Goal: Task Accomplishment & Management: Manage account settings

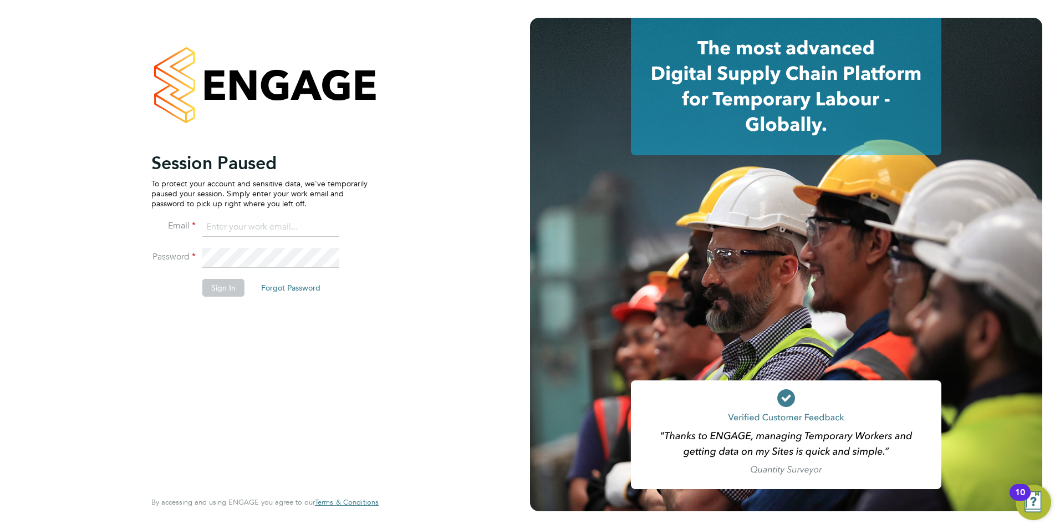
click at [277, 226] on input at bounding box center [270, 227] width 137 height 20
type input "gareth.pond@brightonandhovealbion.com"
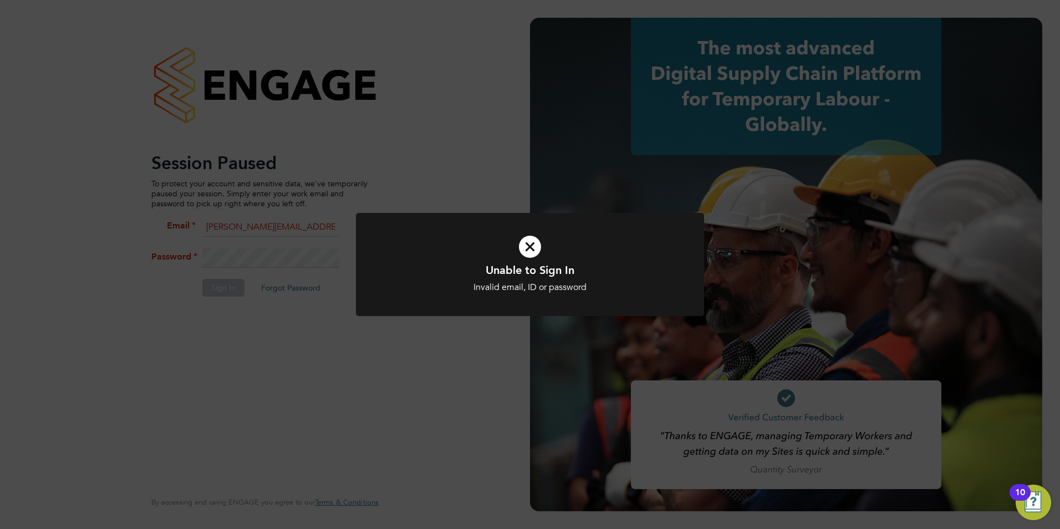
click at [526, 241] on icon at bounding box center [530, 246] width 288 height 43
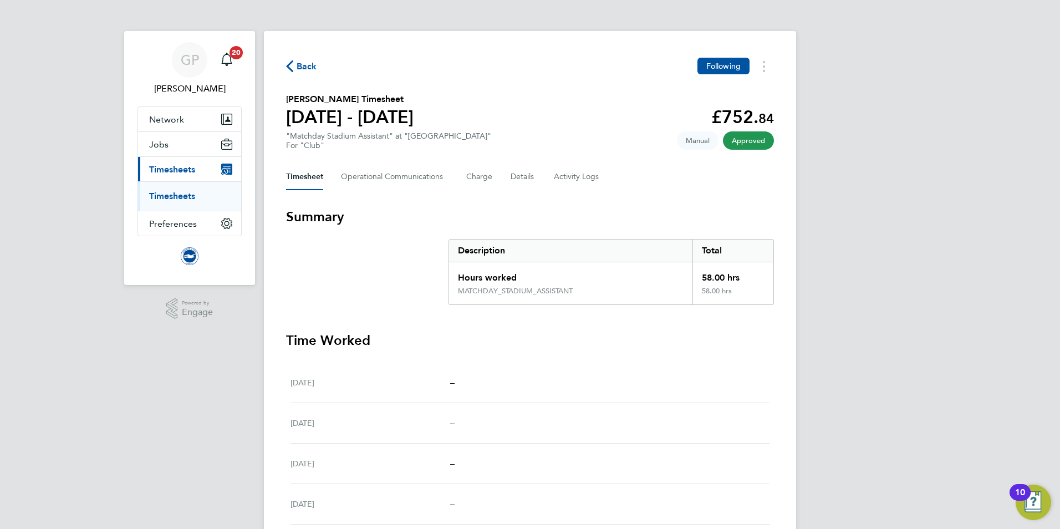
click at [305, 67] on span "Back" at bounding box center [306, 66] width 21 height 13
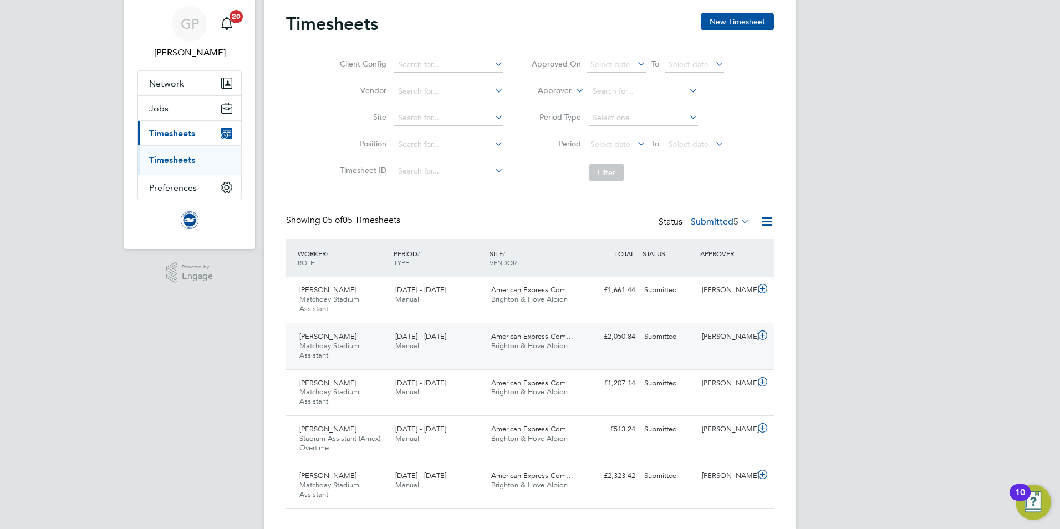
scroll to position [56, 0]
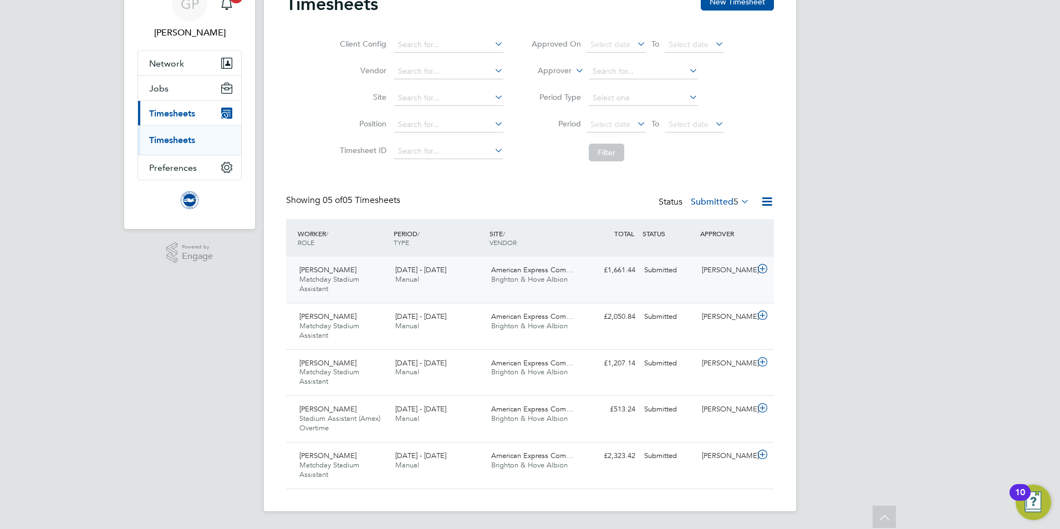
click at [559, 282] on span "Brighton & Hove Albion" at bounding box center [529, 278] width 76 height 9
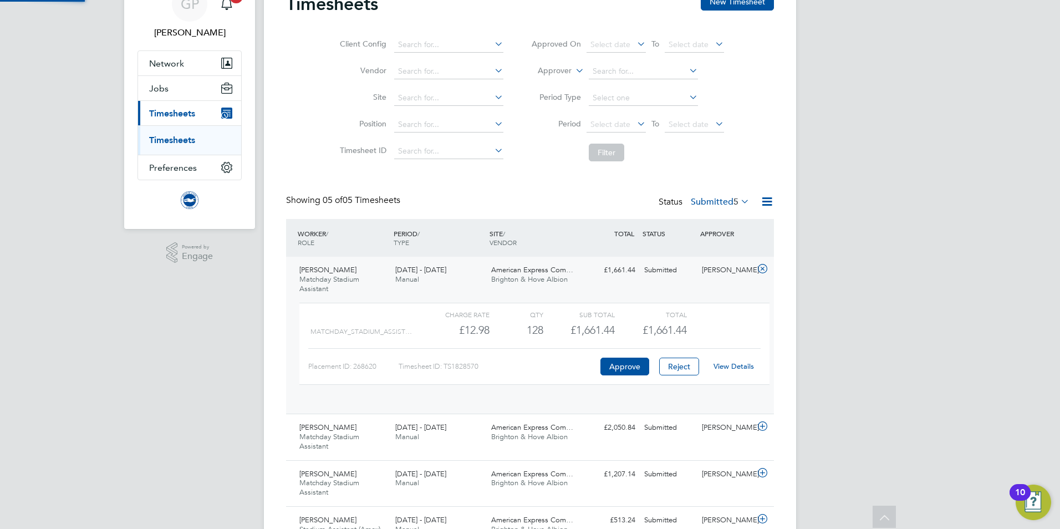
scroll to position [19, 108]
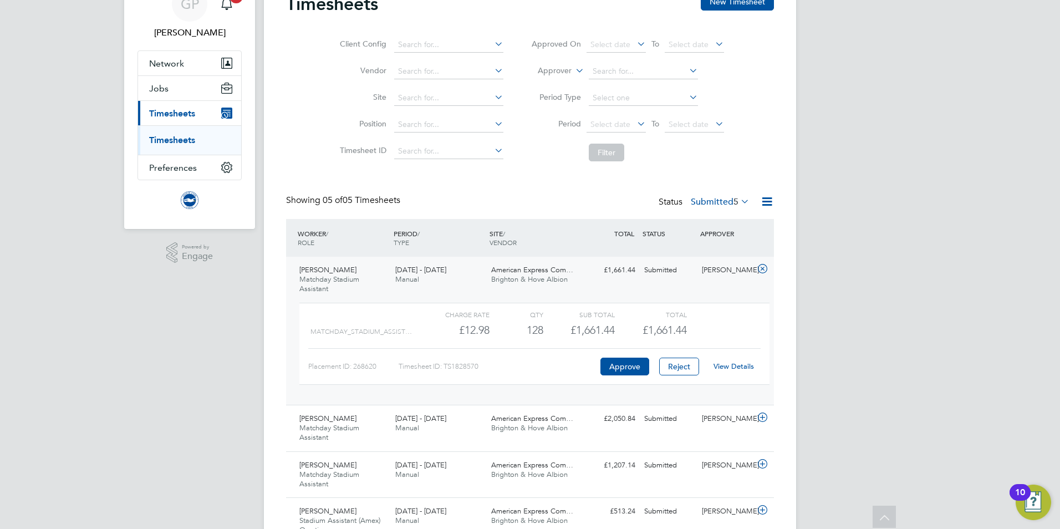
click at [723, 363] on link "View Details" at bounding box center [733, 365] width 40 height 9
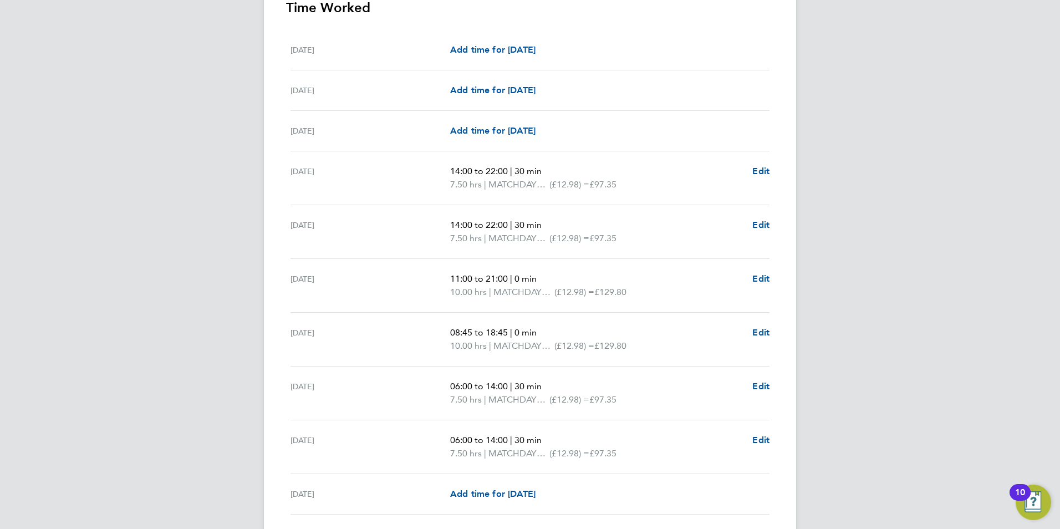
scroll to position [166, 0]
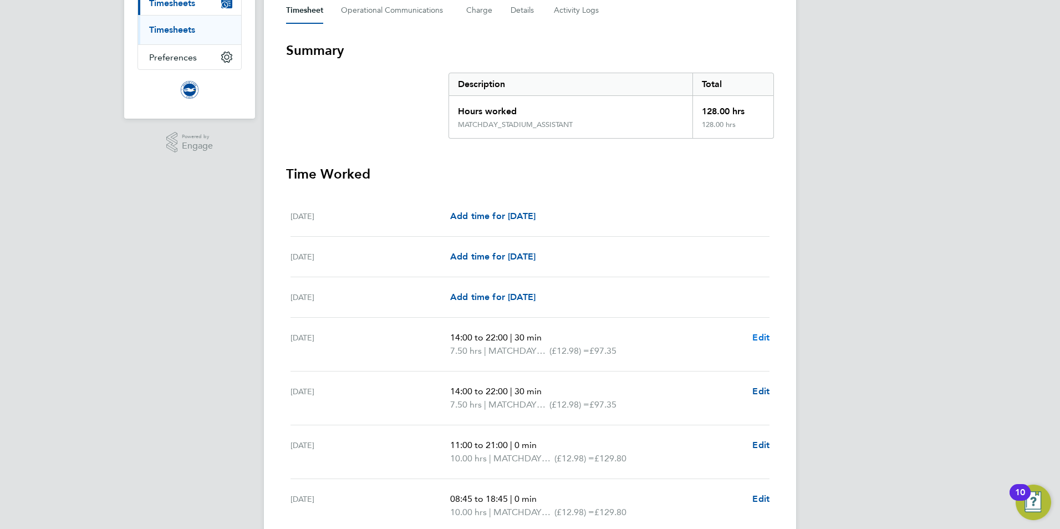
click at [764, 336] on span "Edit" at bounding box center [760, 337] width 17 height 11
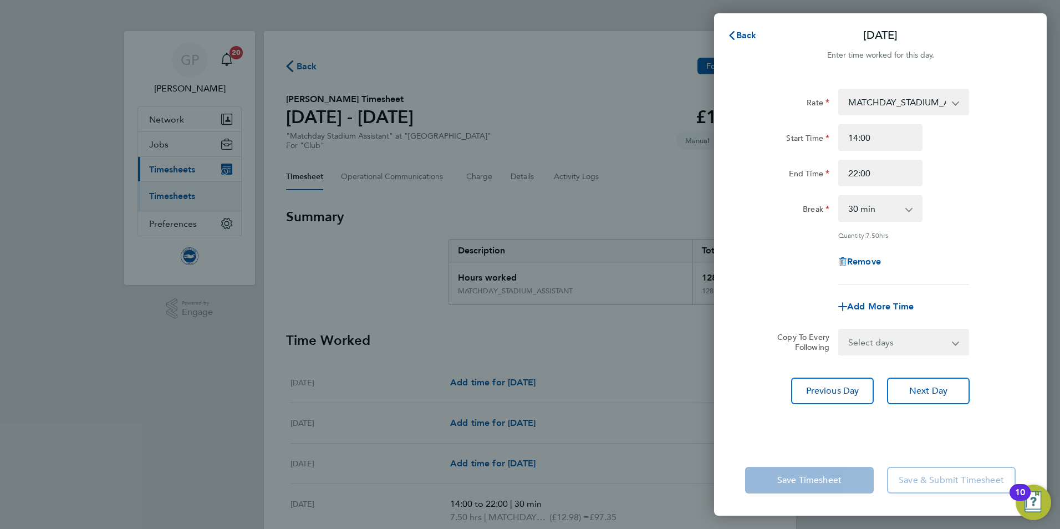
click at [899, 214] on select "0 min 15 min 30 min 45 min 60 min 75 min 90 min" at bounding box center [873, 208] width 69 height 24
select select "60"
click at [839, 196] on select "0 min 15 min 30 min 45 min 60 min 75 min 90 min" at bounding box center [873, 208] width 69 height 24
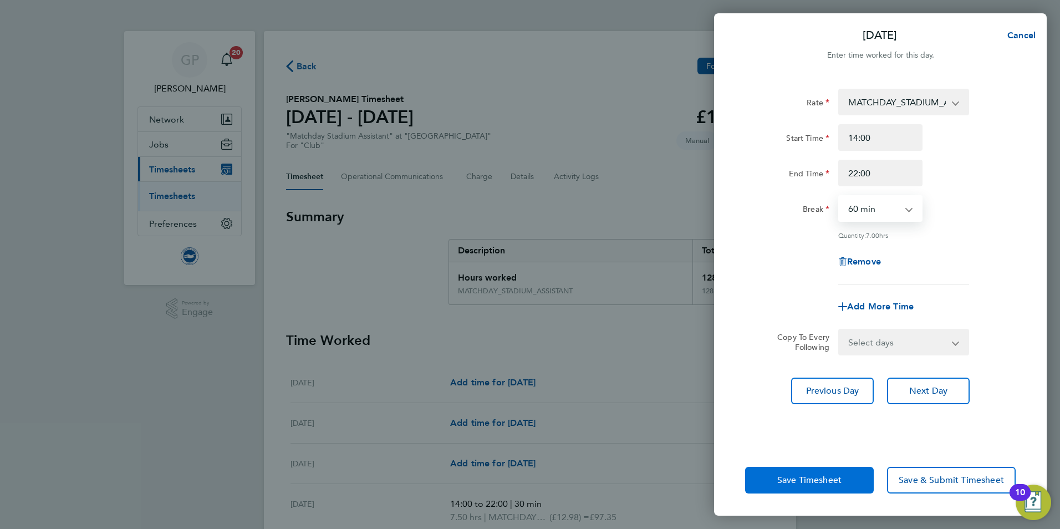
click at [832, 483] on span "Save Timesheet" at bounding box center [809, 479] width 64 height 11
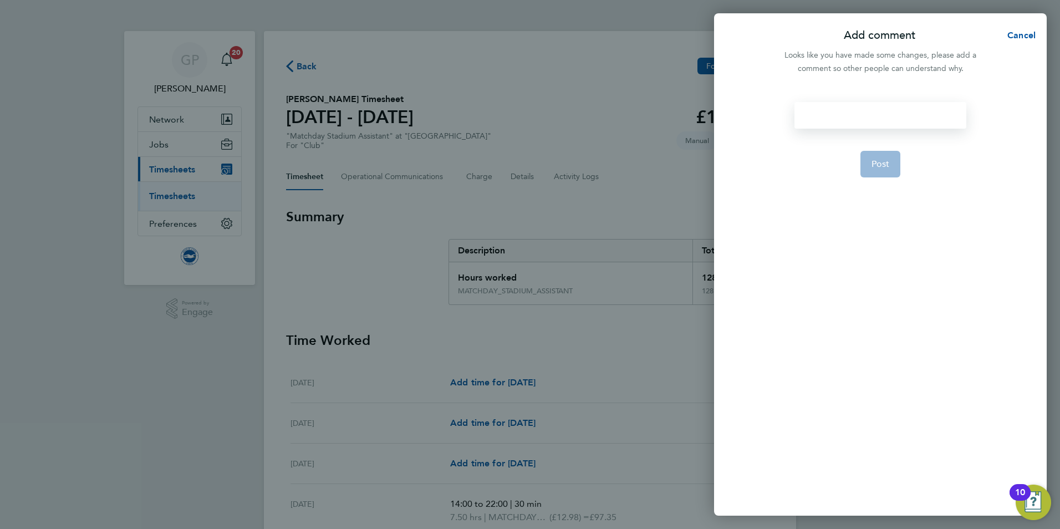
click at [871, 126] on div at bounding box center [879, 115] width 171 height 27
click at [875, 161] on span "Post" at bounding box center [880, 164] width 18 height 11
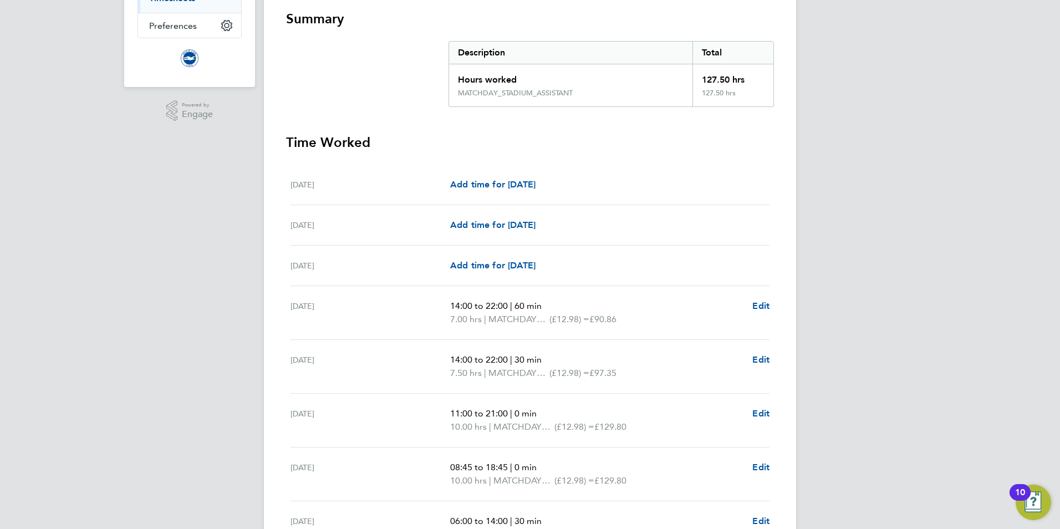
scroll to position [222, 0]
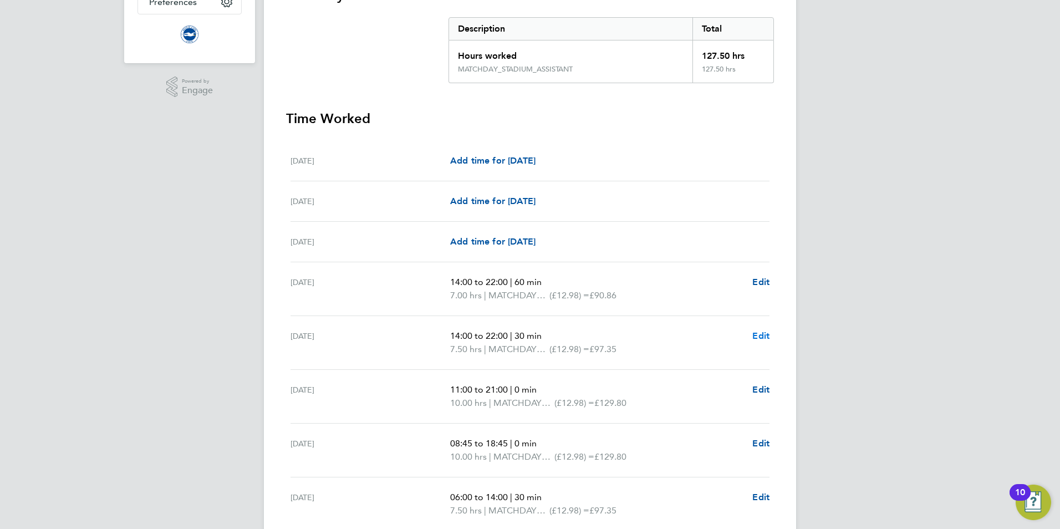
click at [758, 338] on span "Edit" at bounding box center [760, 335] width 17 height 11
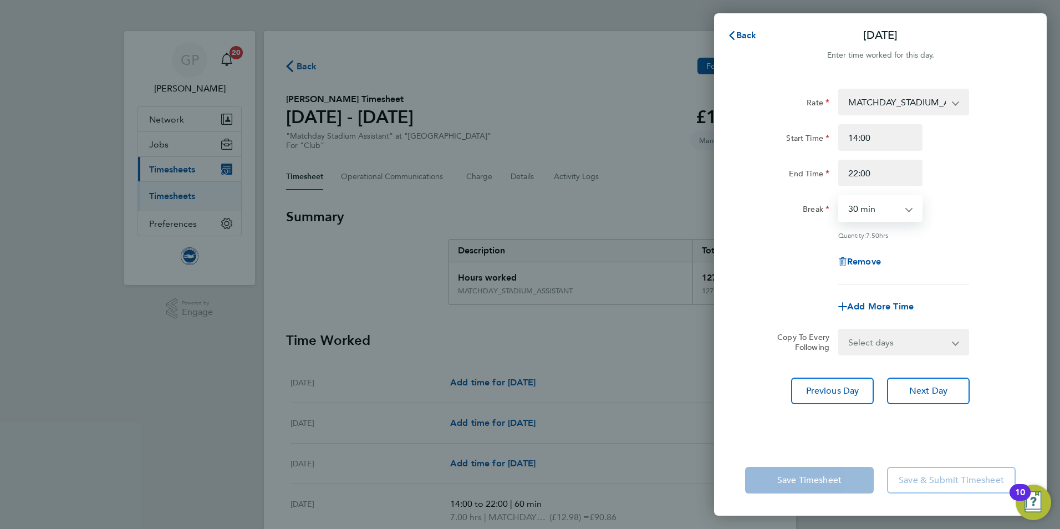
click at [904, 210] on select "0 min 15 min 30 min 45 min 60 min 75 min 90 min" at bounding box center [873, 208] width 69 height 24
select select "60"
click at [839, 196] on select "0 min 15 min 30 min 45 min 60 min 75 min 90 min" at bounding box center [873, 208] width 69 height 24
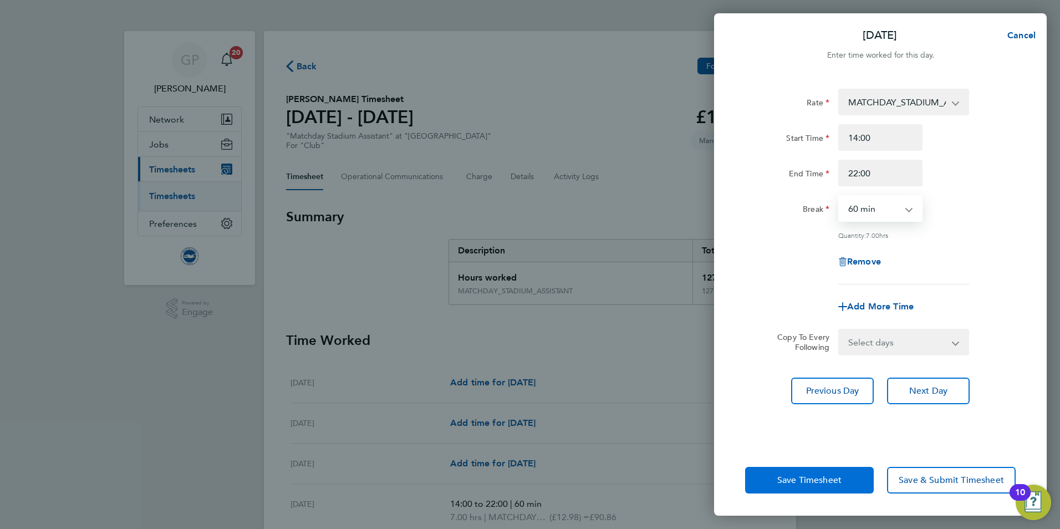
click at [820, 473] on button "Save Timesheet" at bounding box center [809, 480] width 129 height 27
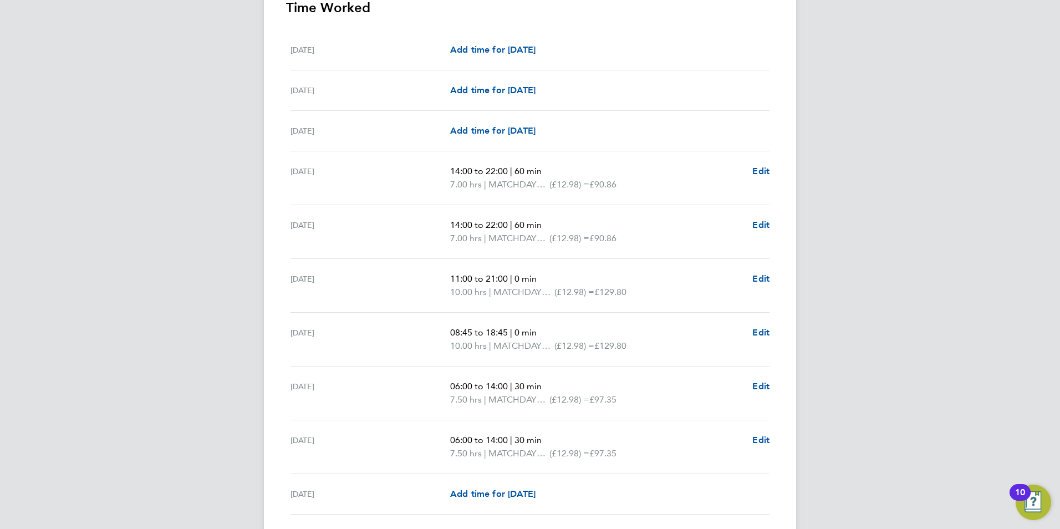
scroll to position [388, 0]
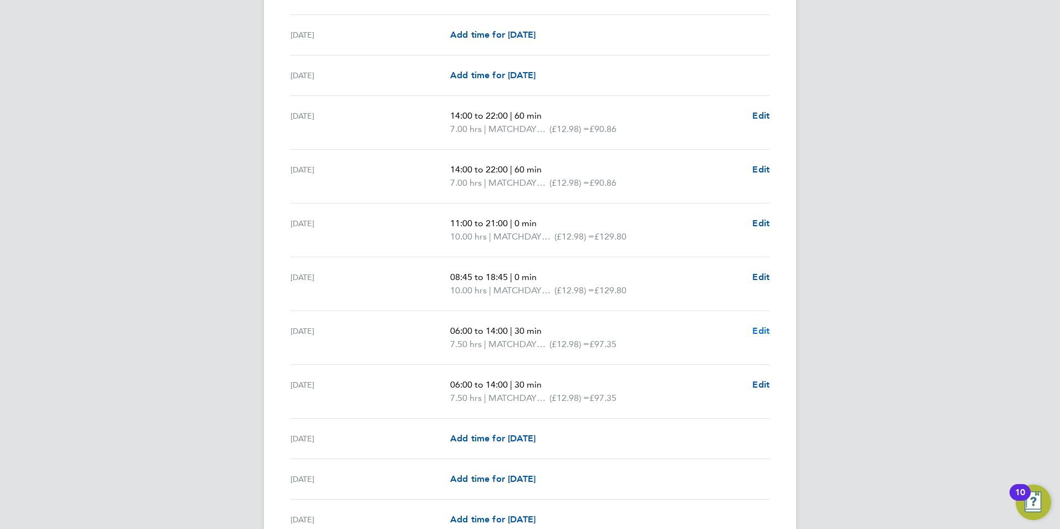
click at [754, 331] on span "Edit" at bounding box center [760, 330] width 17 height 11
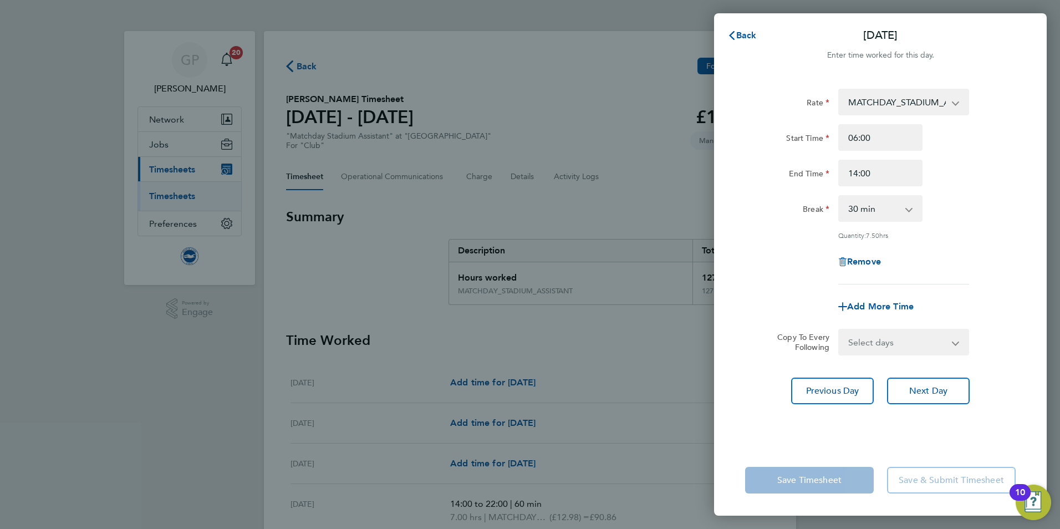
click at [883, 209] on select "0 min 15 min 30 min 45 min 60 min 75 min 90 min" at bounding box center [873, 208] width 69 height 24
select select "60"
click at [839, 196] on select "0 min 15 min 30 min 45 min 60 min 75 min 90 min" at bounding box center [873, 208] width 69 height 24
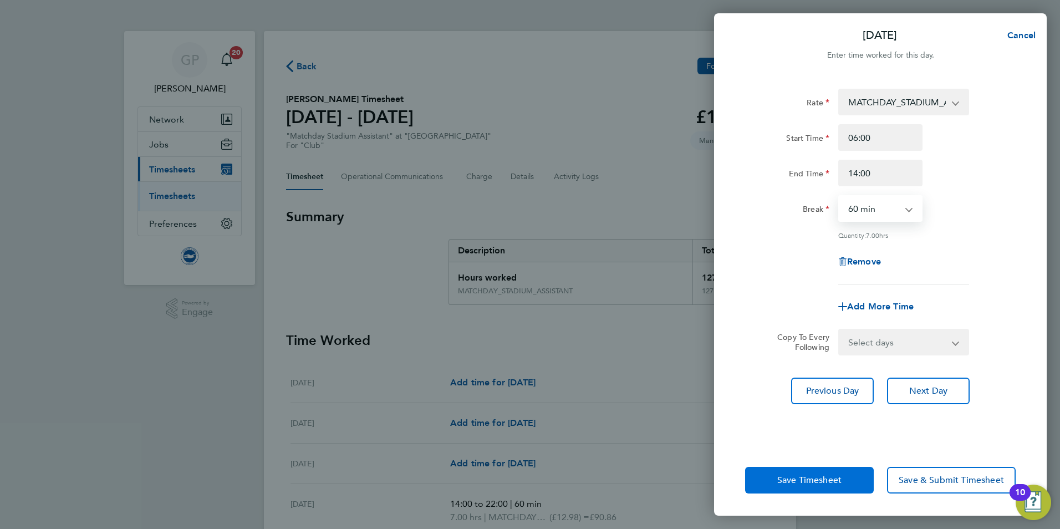
click at [833, 472] on button "Save Timesheet" at bounding box center [809, 480] width 129 height 27
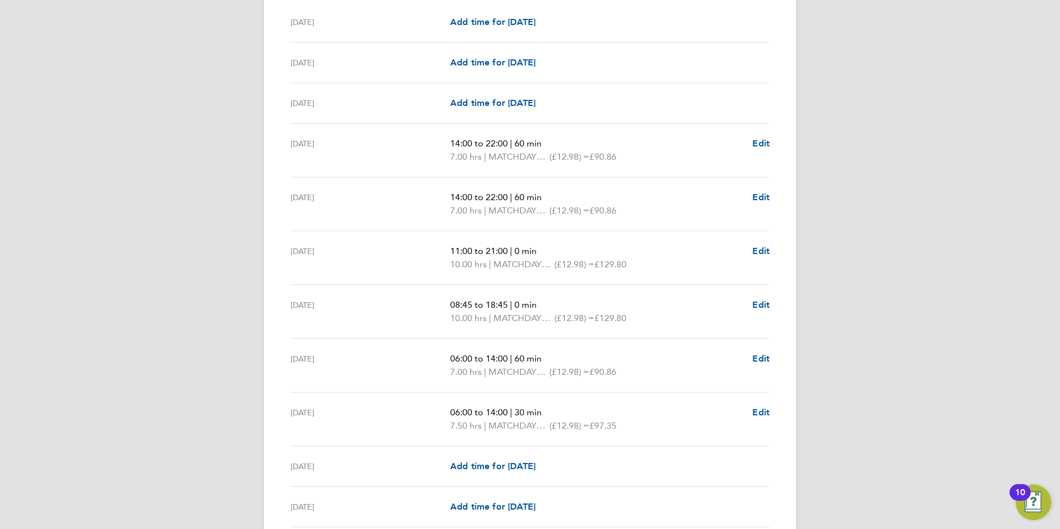
scroll to position [443, 0]
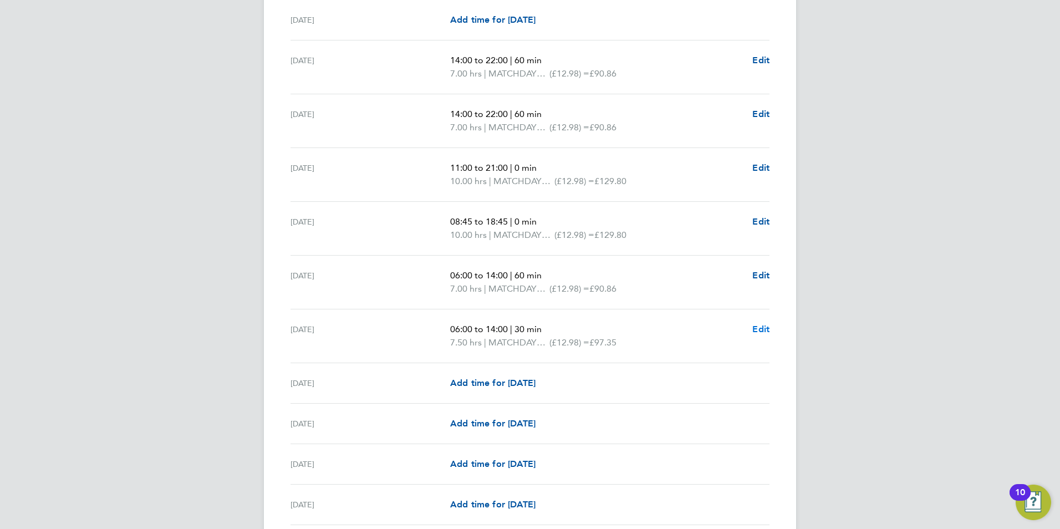
click at [759, 330] on span "Edit" at bounding box center [760, 329] width 17 height 11
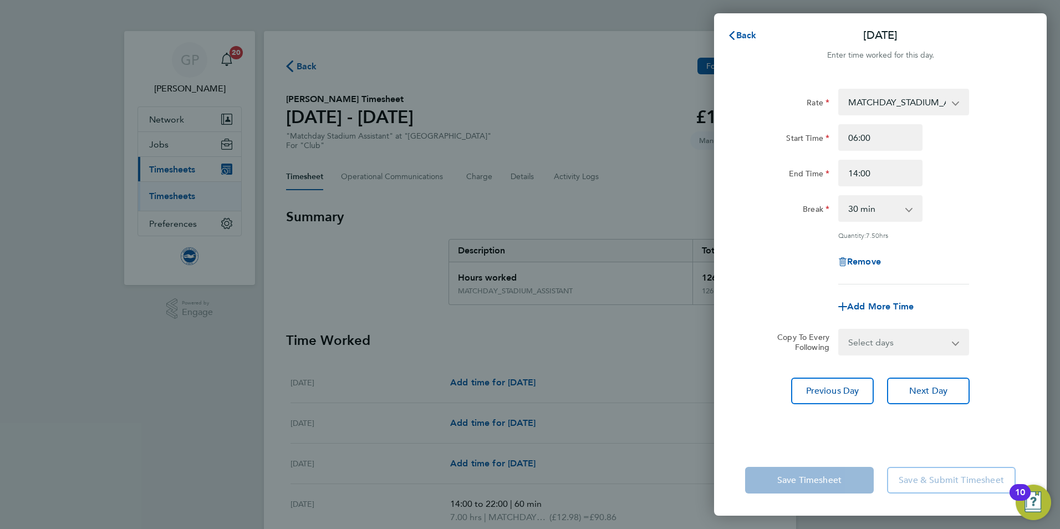
click at [875, 208] on select "0 min 15 min 30 min 45 min 60 min 75 min 90 min" at bounding box center [873, 208] width 69 height 24
select select "60"
click at [839, 196] on select "0 min 15 min 30 min 45 min 60 min 75 min 90 min" at bounding box center [873, 208] width 69 height 24
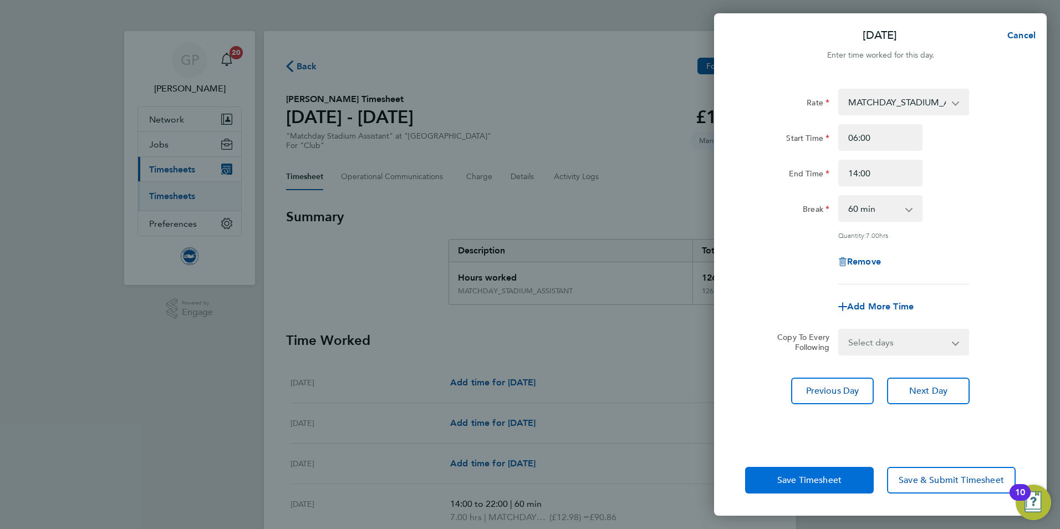
click at [807, 480] on span "Save Timesheet" at bounding box center [809, 479] width 64 height 11
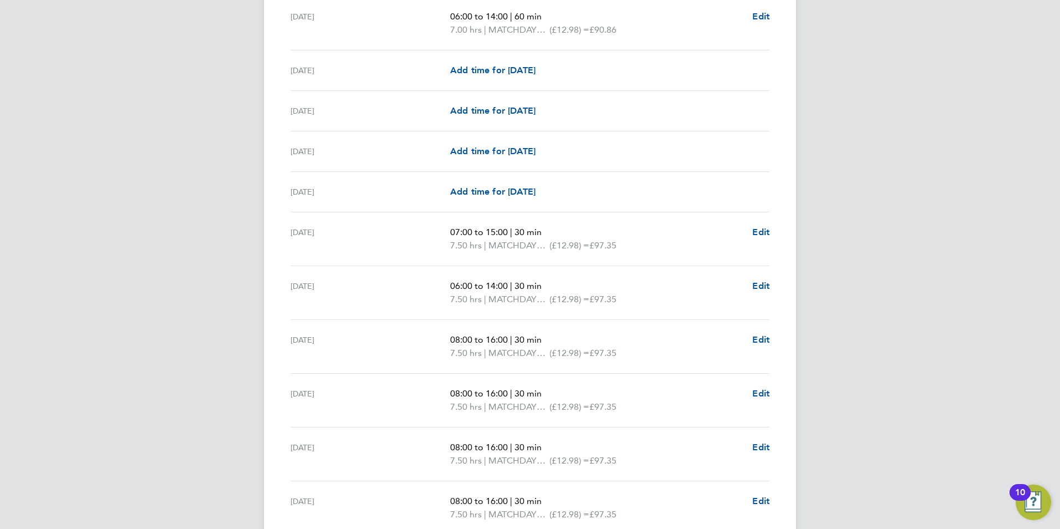
scroll to position [776, 0]
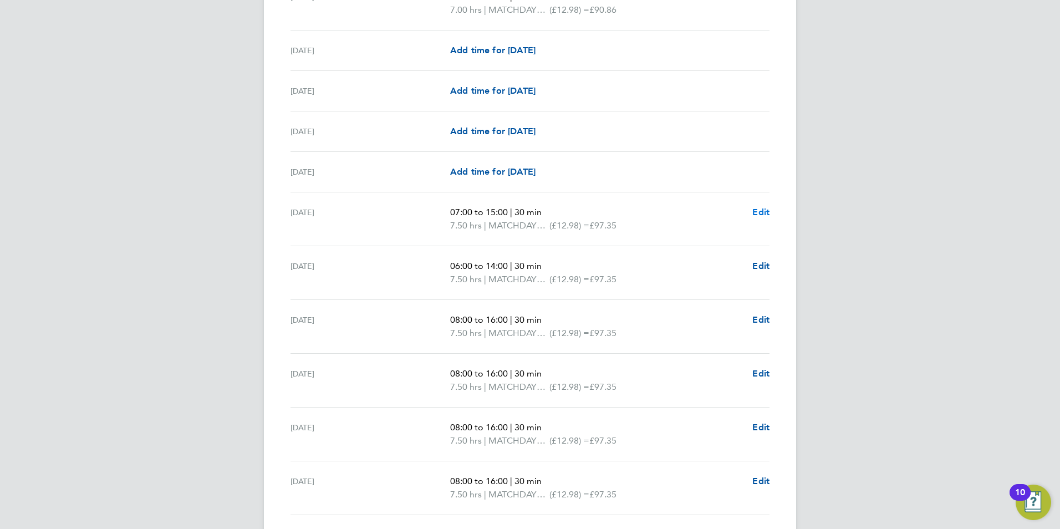
click at [760, 212] on span "Edit" at bounding box center [760, 212] width 17 height 11
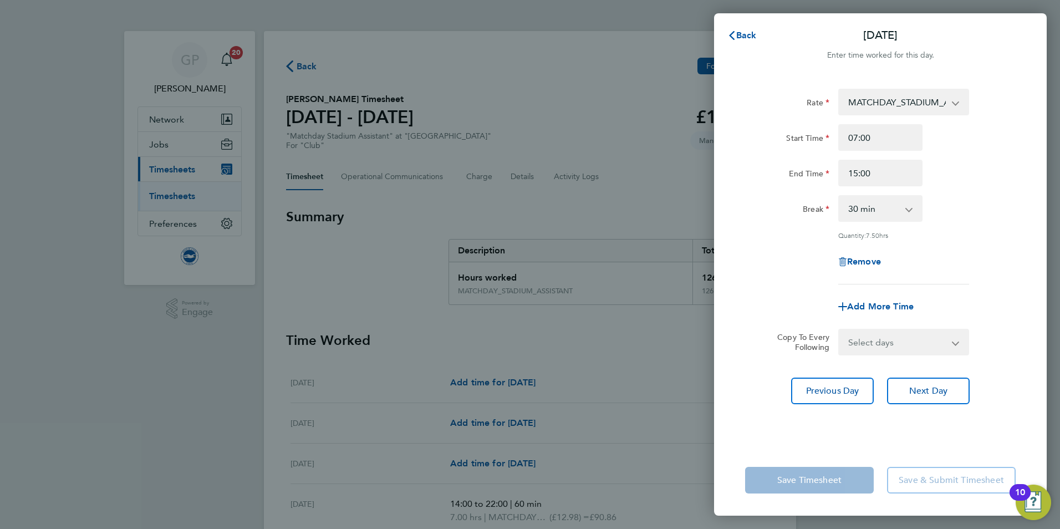
click at [887, 222] on div "Rate MATCHDAY_STADIUM_ASSISTANT - 12.98 Start Time 07:00 End Time 15:00 Break 0…" at bounding box center [880, 187] width 270 height 196
click at [886, 210] on select "0 min 15 min 30 min 45 min 60 min 75 min 90 min" at bounding box center [873, 208] width 69 height 24
select select "60"
click at [839, 196] on select "0 min 15 min 30 min 45 min 60 min 75 min 90 min" at bounding box center [873, 208] width 69 height 24
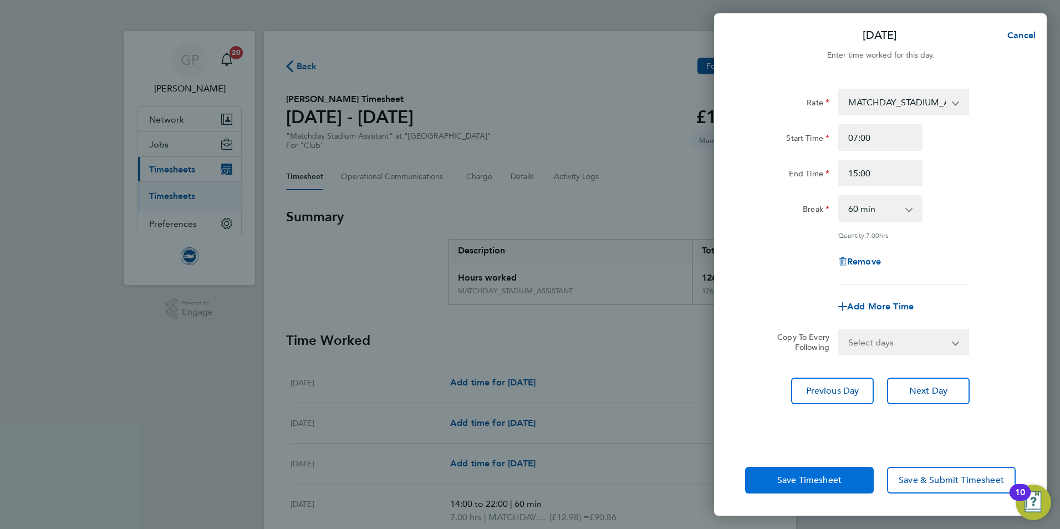
click at [828, 478] on span "Save Timesheet" at bounding box center [809, 479] width 64 height 11
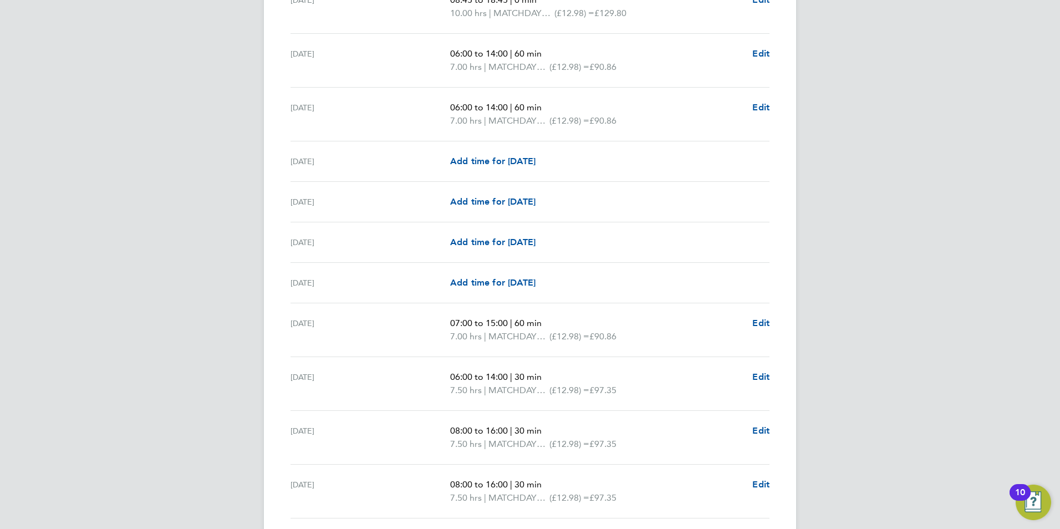
scroll to position [720, 0]
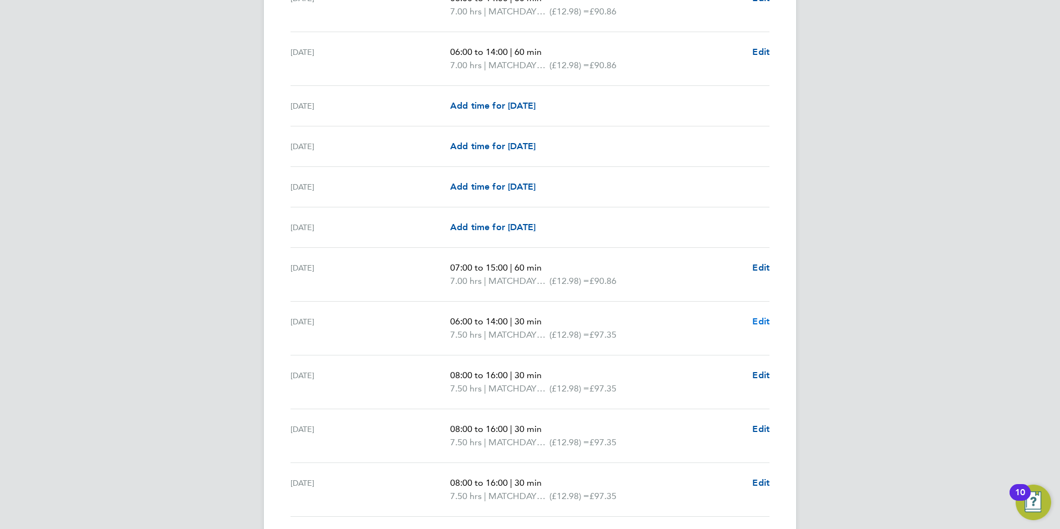
click at [764, 325] on span "Edit" at bounding box center [760, 321] width 17 height 11
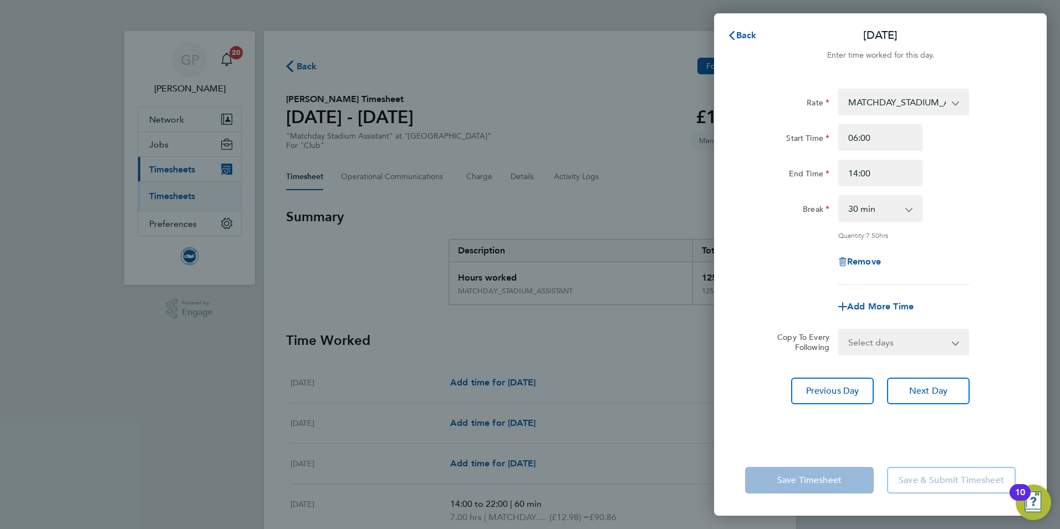
click at [858, 219] on select "0 min 15 min 30 min 45 min 60 min 75 min 90 min" at bounding box center [873, 208] width 69 height 24
select select "60"
click at [839, 196] on select "0 min 15 min 30 min 45 min 60 min 75 min 90 min" at bounding box center [873, 208] width 69 height 24
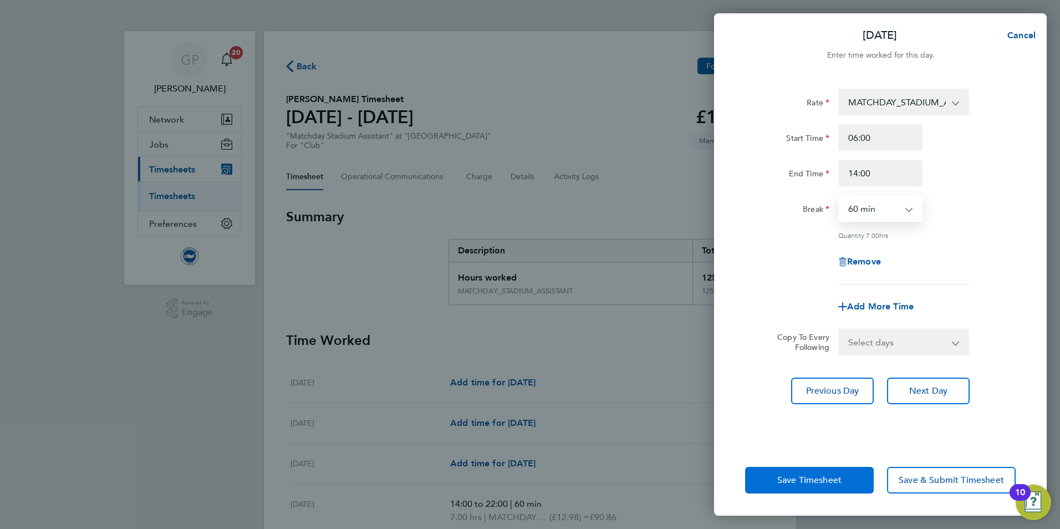
click at [815, 484] on span "Save Timesheet" at bounding box center [809, 479] width 64 height 11
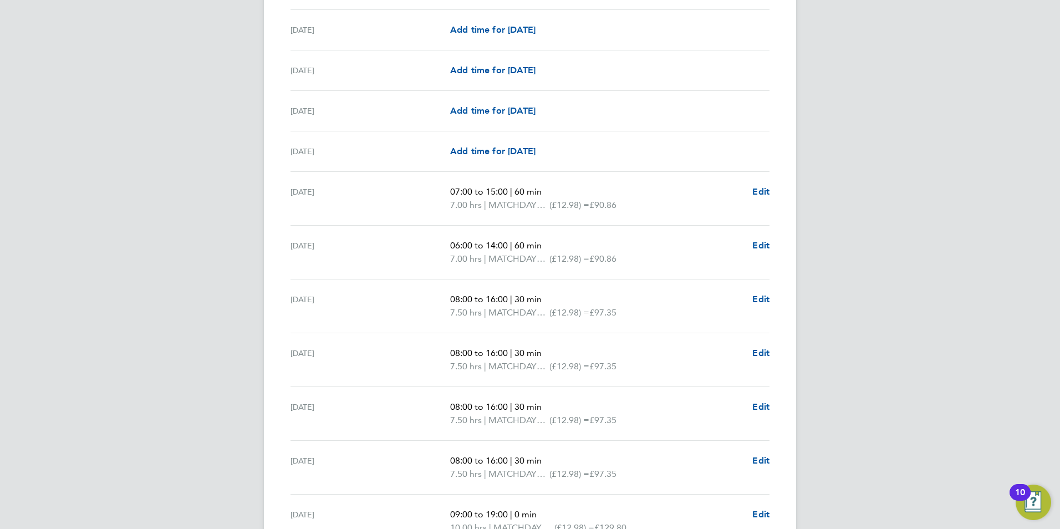
scroll to position [887, 0]
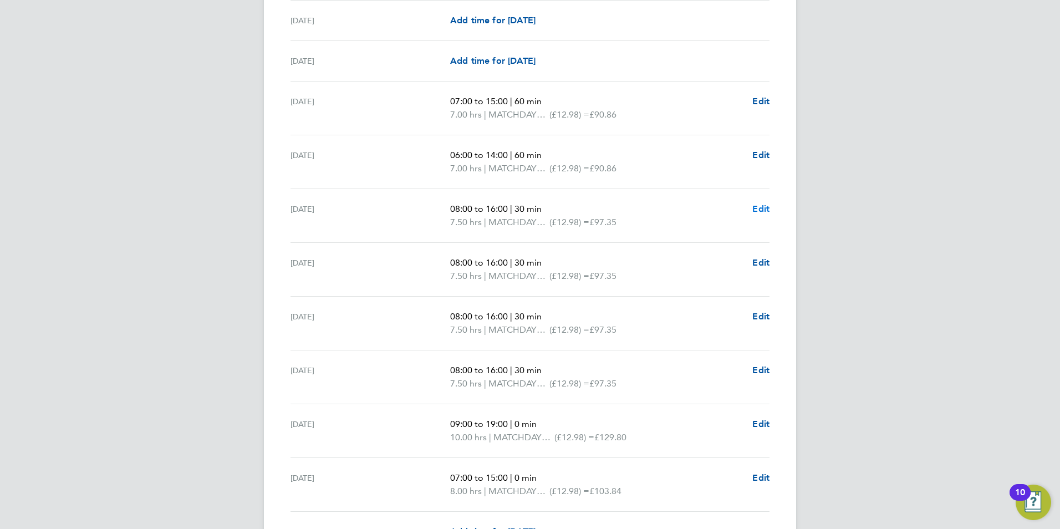
click at [761, 214] on link "Edit" at bounding box center [760, 208] width 17 height 13
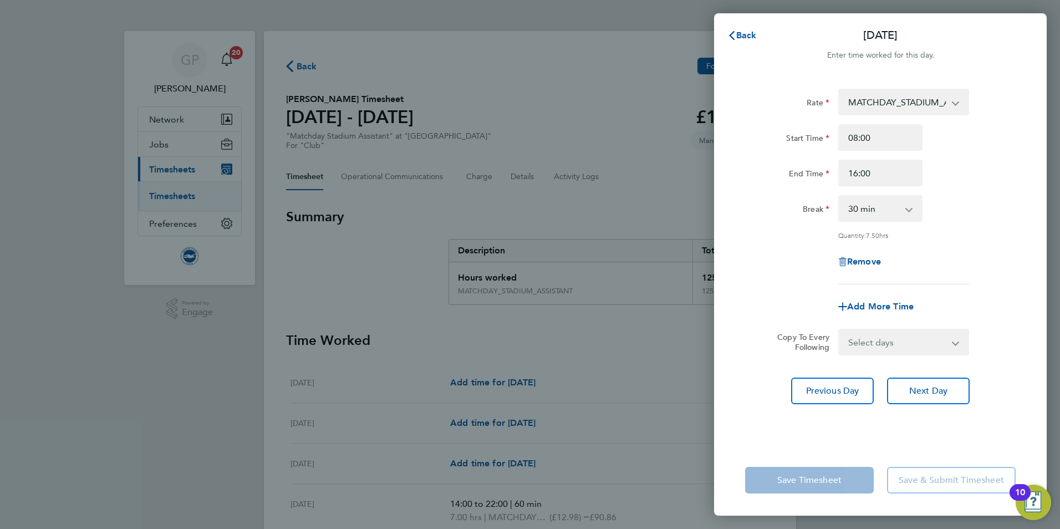
click at [864, 221] on div "0 min 15 min 30 min 45 min 60 min 75 min 90 min" at bounding box center [880, 208] width 84 height 27
click at [863, 219] on select "0 min 15 min 30 min 45 min 60 min 75 min 90 min" at bounding box center [873, 208] width 69 height 24
select select "60"
click at [839, 196] on select "0 min 15 min 30 min 45 min 60 min 75 min 90 min" at bounding box center [873, 208] width 69 height 24
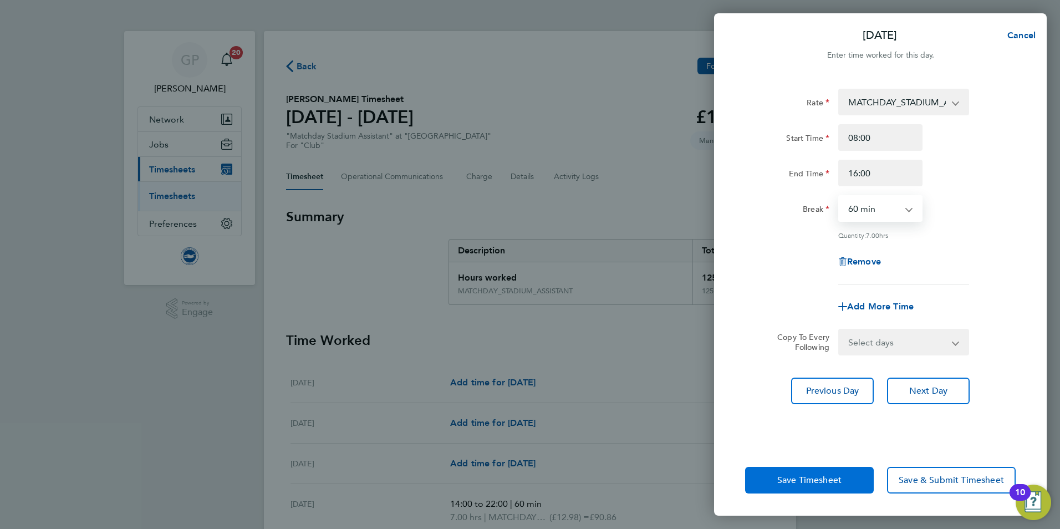
click at [817, 478] on span "Save Timesheet" at bounding box center [809, 479] width 64 height 11
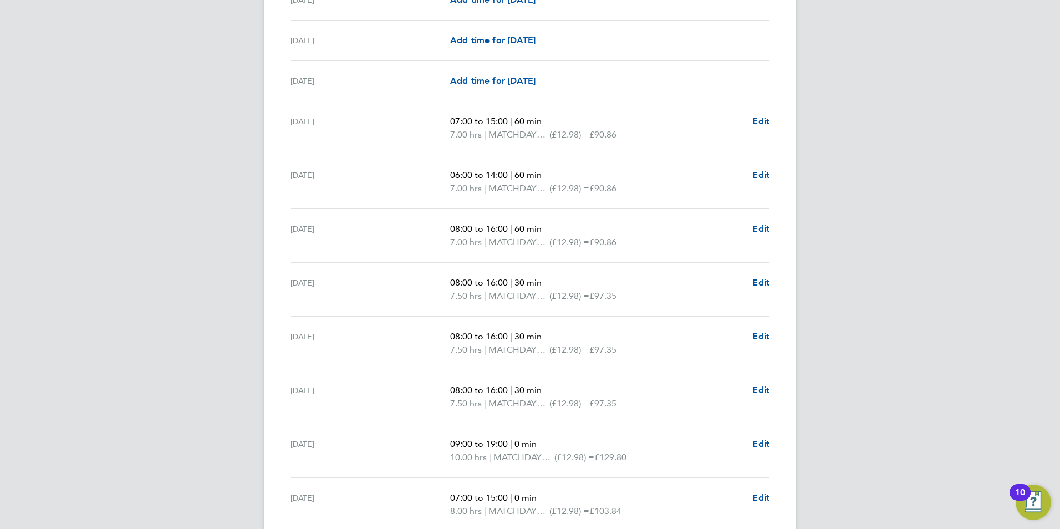
scroll to position [887, 0]
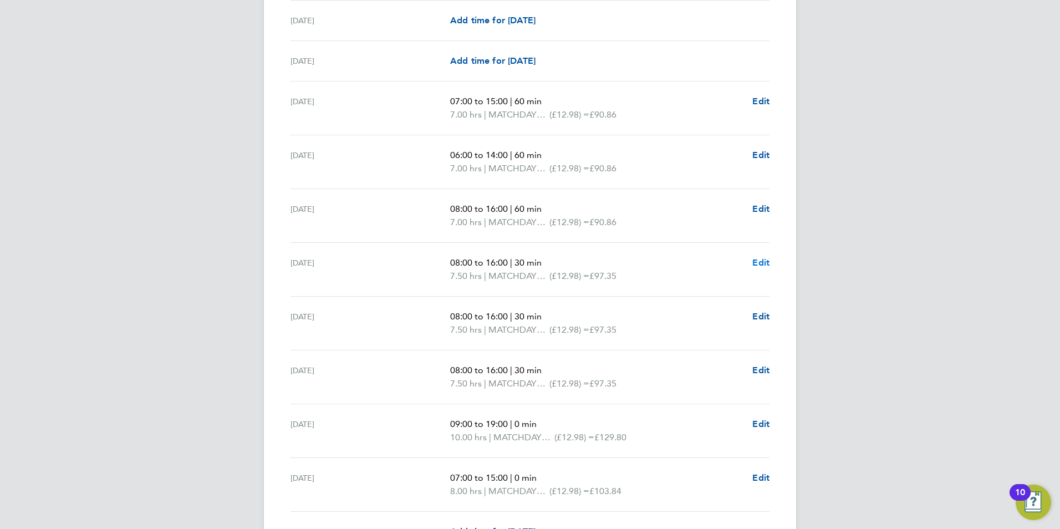
click at [764, 264] on span "Edit" at bounding box center [760, 262] width 17 height 11
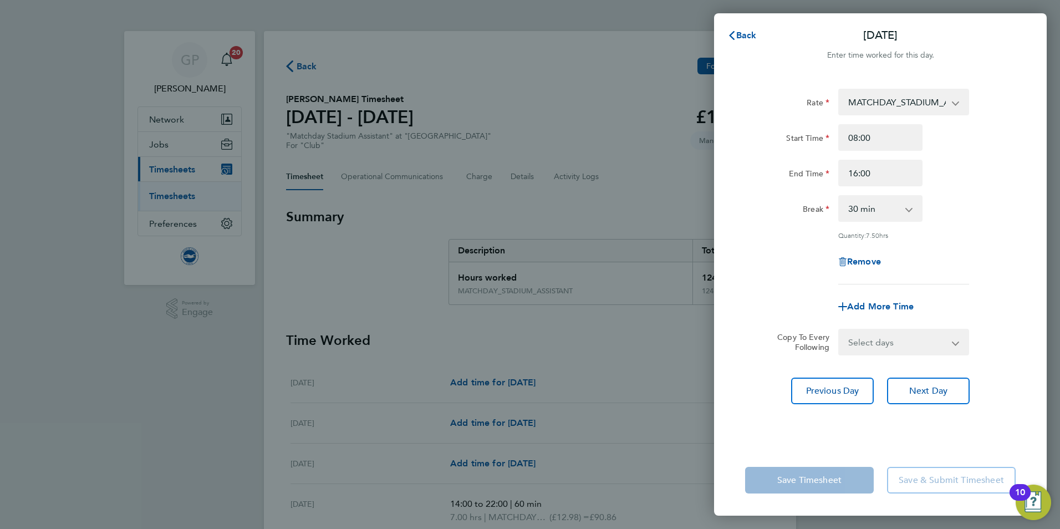
click at [875, 208] on select "0 min 15 min 30 min 45 min 60 min 75 min 90 min" at bounding box center [873, 208] width 69 height 24
select select "60"
click at [839, 196] on select "0 min 15 min 30 min 45 min 60 min 75 min 90 min" at bounding box center [873, 208] width 69 height 24
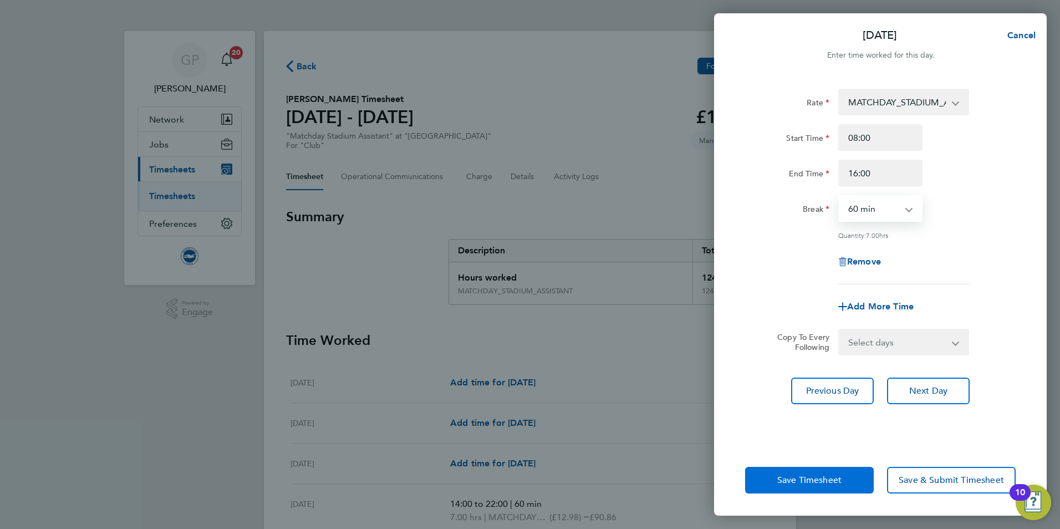
click at [811, 480] on span "Save Timesheet" at bounding box center [809, 479] width 64 height 11
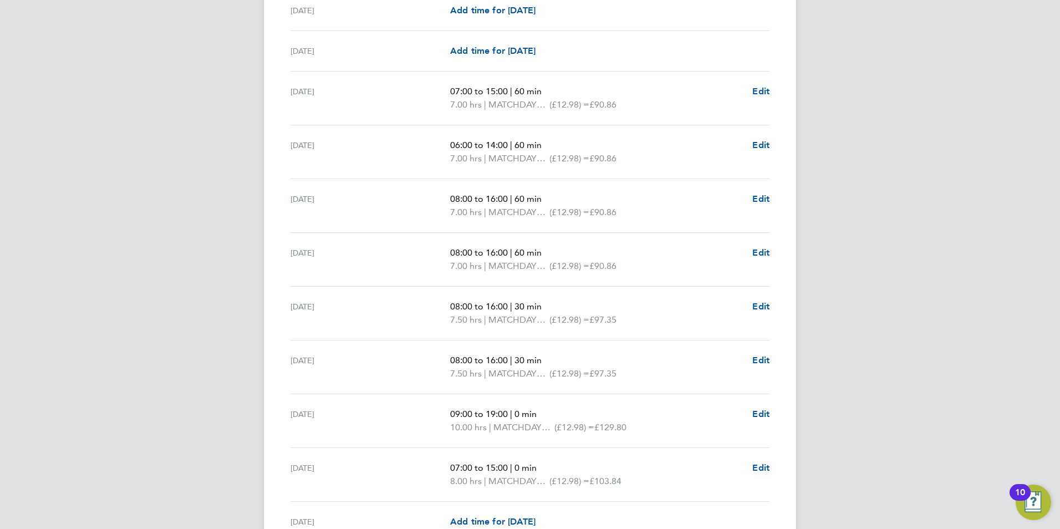
scroll to position [942, 0]
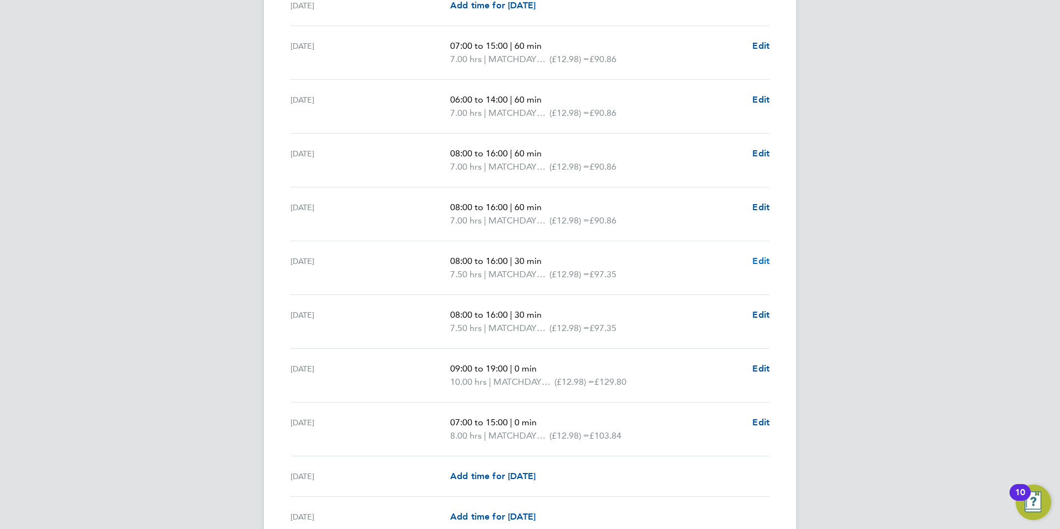
click at [756, 260] on span "Edit" at bounding box center [760, 260] width 17 height 11
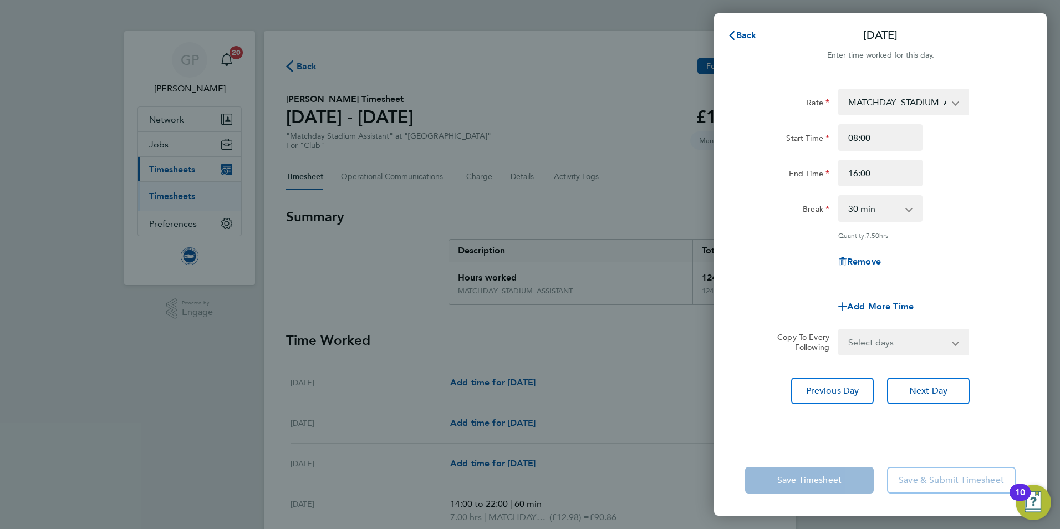
click at [860, 208] on select "0 min 15 min 30 min 45 min 60 min 75 min 90 min" at bounding box center [873, 208] width 69 height 24
select select "60"
click at [839, 196] on select "0 min 15 min 30 min 45 min 60 min 75 min 90 min" at bounding box center [873, 208] width 69 height 24
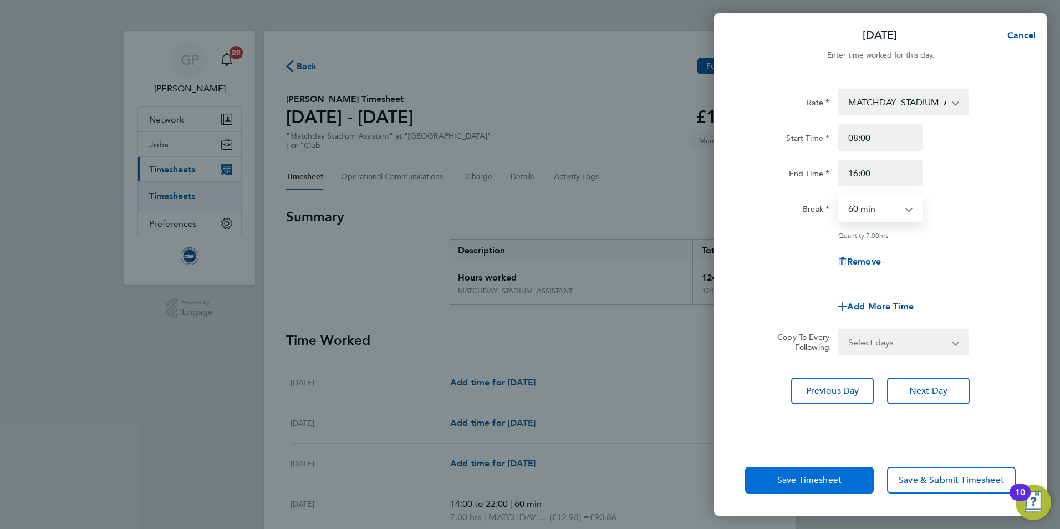
click at [829, 472] on button "Save Timesheet" at bounding box center [809, 480] width 129 height 27
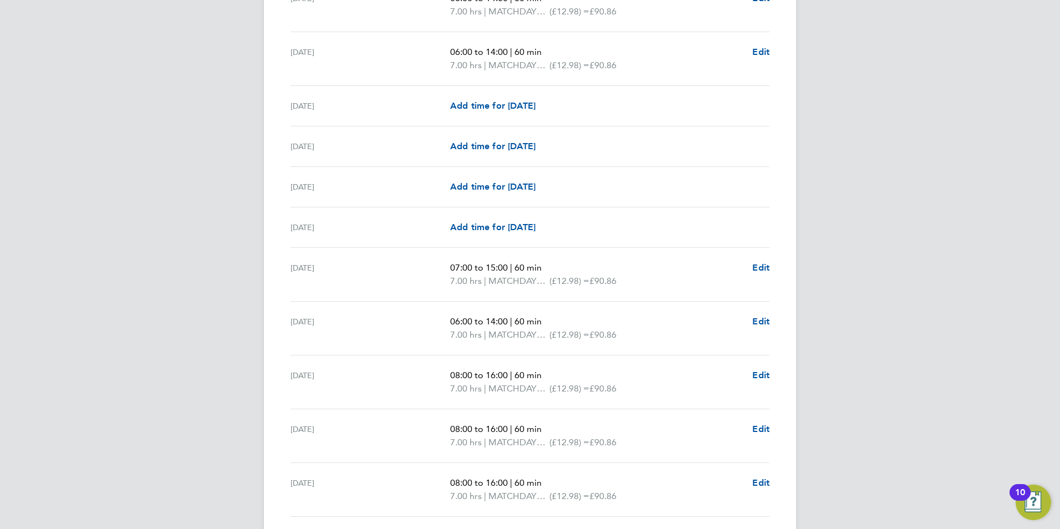
scroll to position [998, 0]
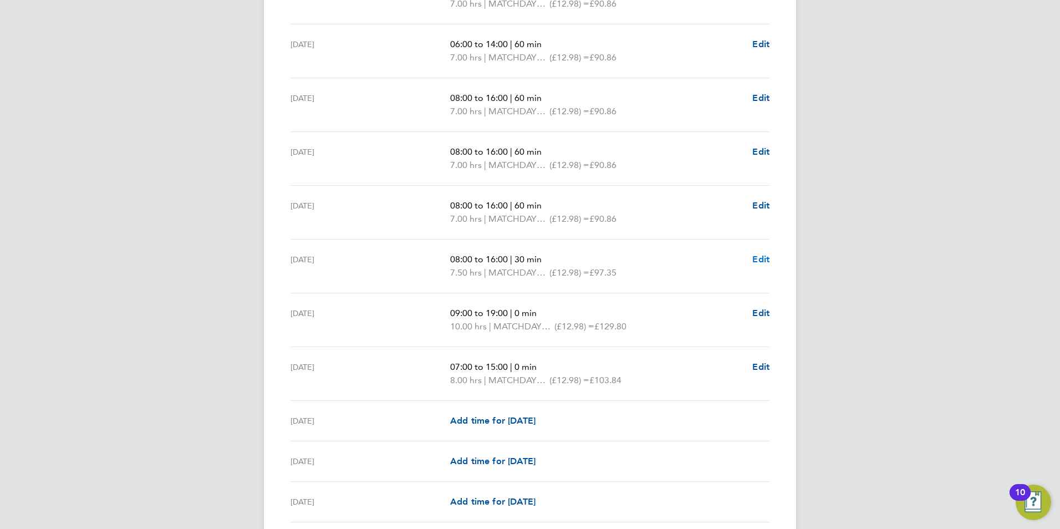
click at [763, 260] on span "Edit" at bounding box center [760, 259] width 17 height 11
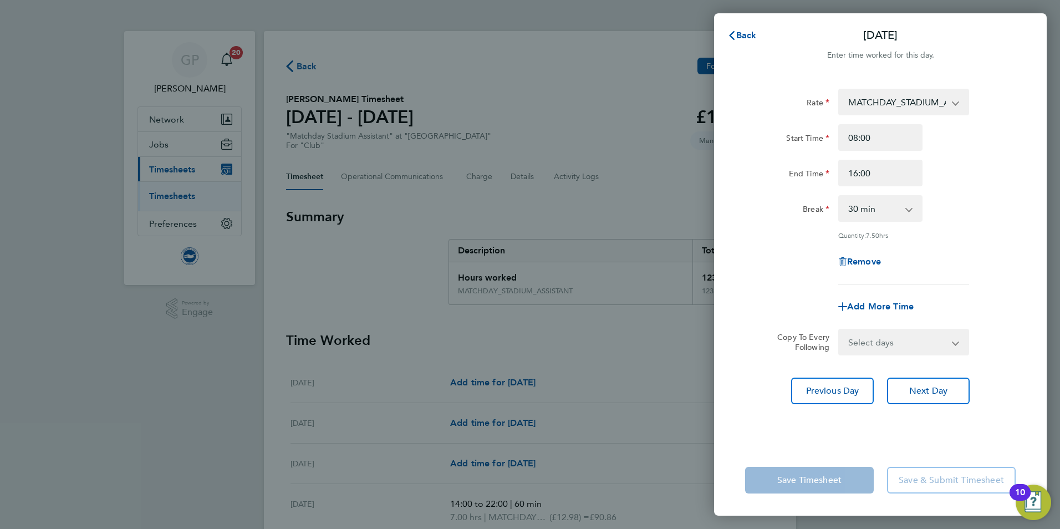
click at [887, 216] on select "0 min 15 min 30 min 45 min 60 min 75 min 90 min" at bounding box center [873, 208] width 69 height 24
click at [839, 196] on select "0 min 15 min 30 min 45 min 60 min 75 min 90 min" at bounding box center [873, 208] width 69 height 24
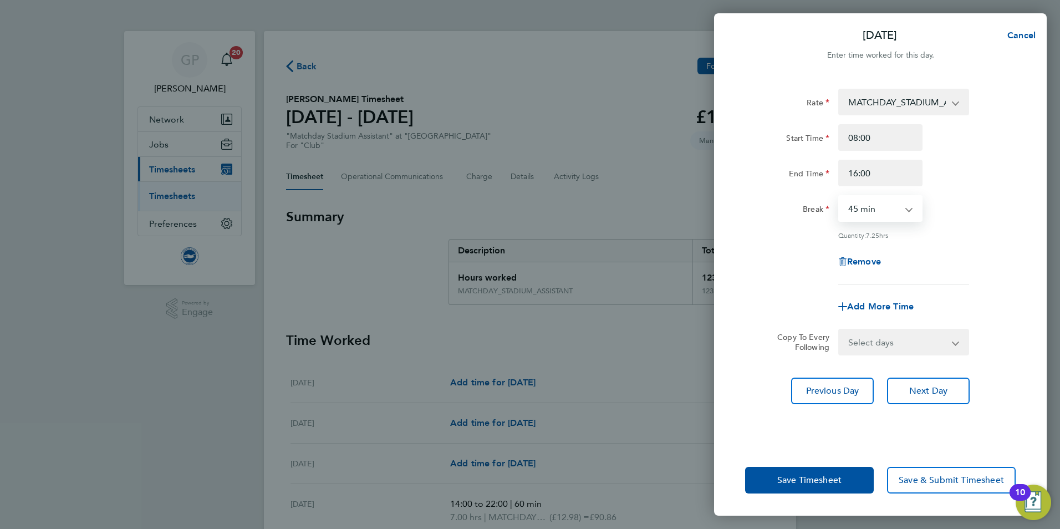
drag, startPoint x: 888, startPoint y: 211, endPoint x: 884, endPoint y: 222, distance: 11.7
click at [888, 211] on select "0 min 15 min 30 min 45 min 60 min 75 min 90 min" at bounding box center [873, 208] width 69 height 24
select select "60"
click at [839, 196] on select "0 min 15 min 30 min 45 min 60 min 75 min 90 min" at bounding box center [873, 208] width 69 height 24
click at [817, 475] on span "Save Timesheet" at bounding box center [809, 479] width 64 height 11
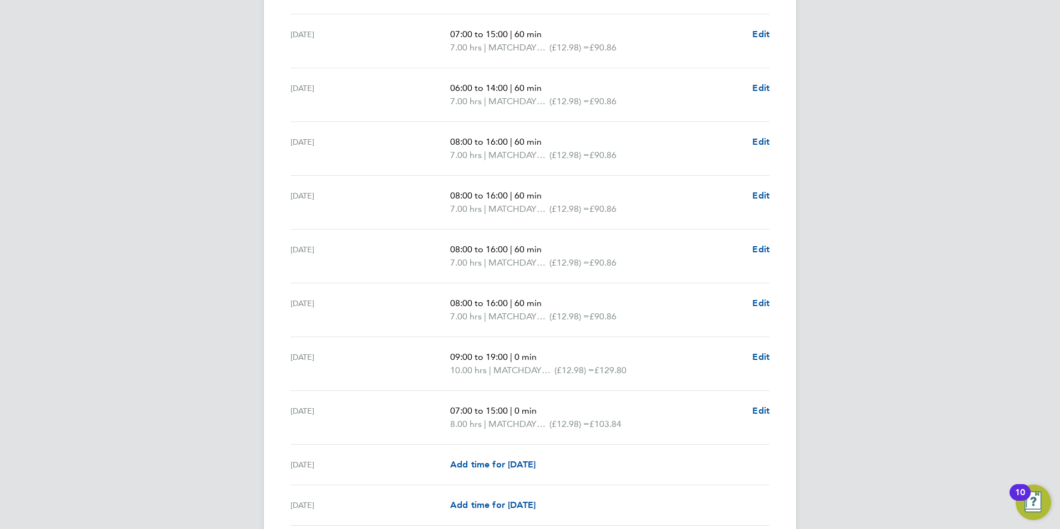
scroll to position [998, 0]
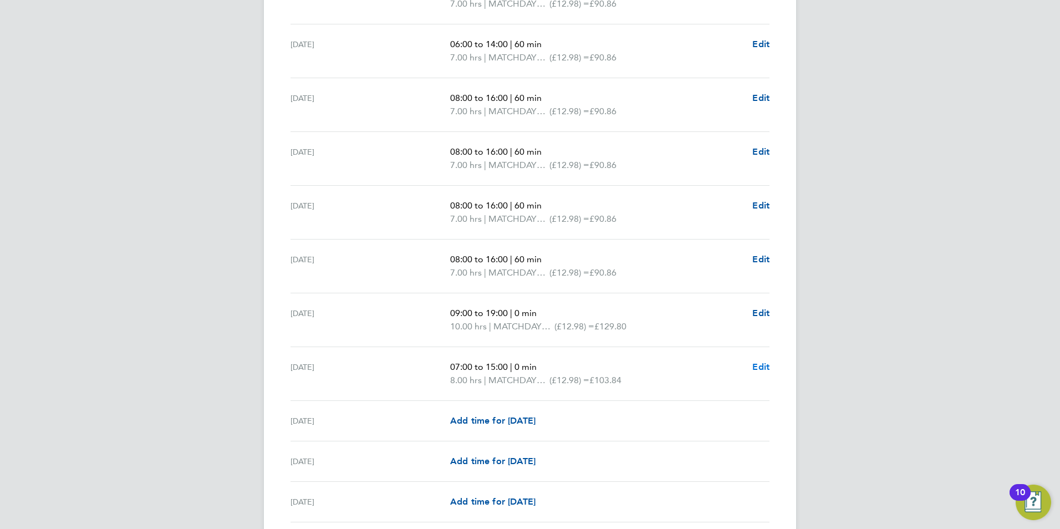
click at [754, 365] on span "Edit" at bounding box center [760, 366] width 17 height 11
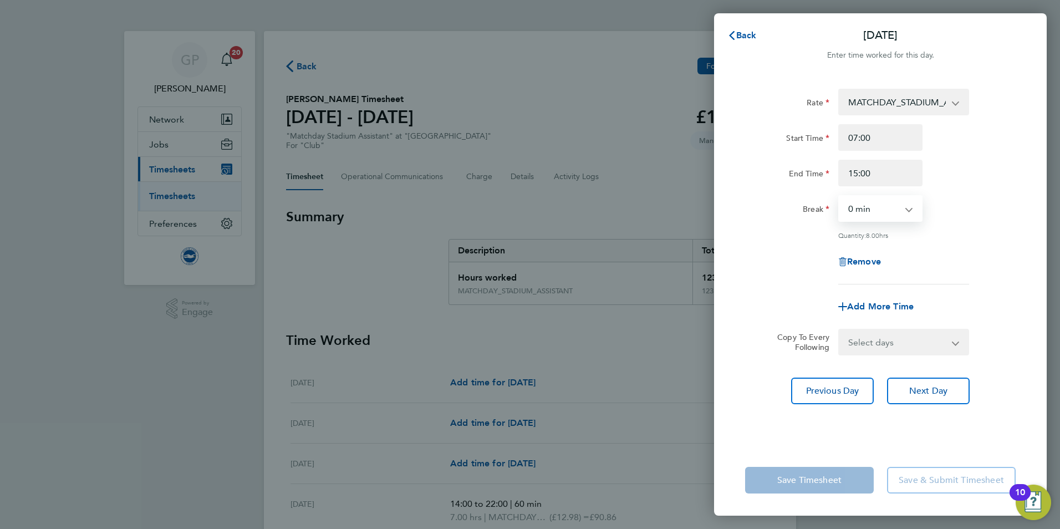
click at [850, 213] on select "0 min 15 min 30 min 45 min 60 min 75 min 90 min" at bounding box center [873, 208] width 69 height 24
select select "60"
click at [839, 196] on select "0 min 15 min 30 min 45 min 60 min 75 min 90 min" at bounding box center [873, 208] width 69 height 24
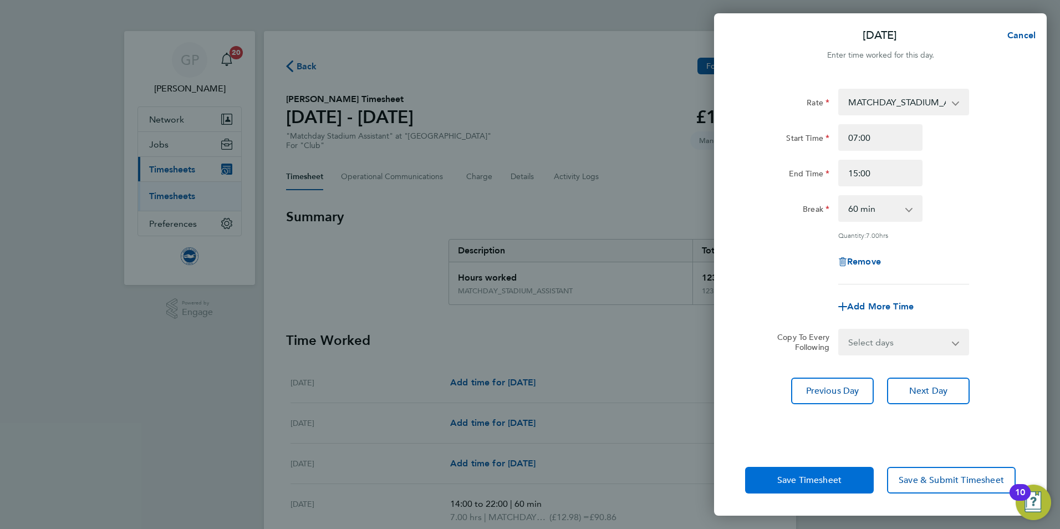
click at [810, 477] on span "Save Timesheet" at bounding box center [809, 479] width 64 height 11
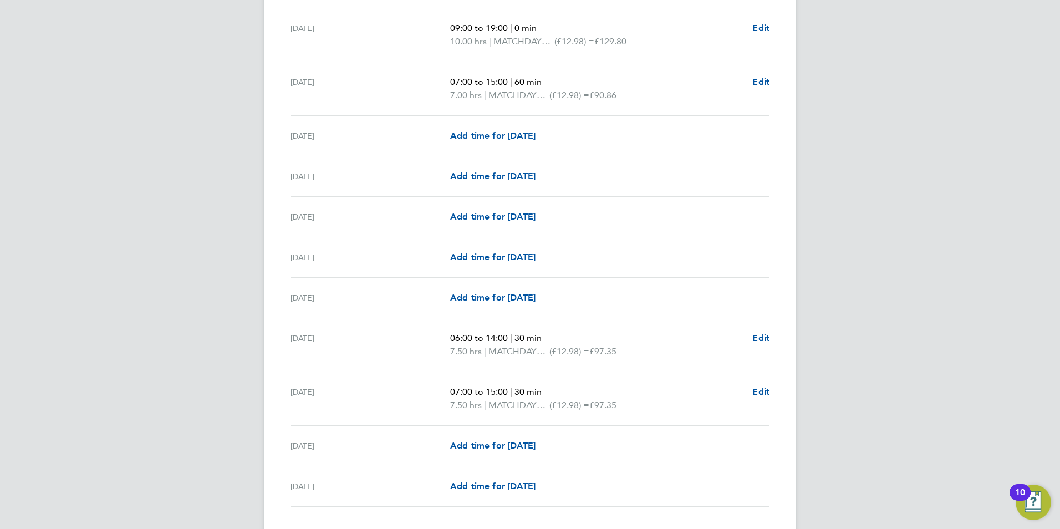
scroll to position [1358, 0]
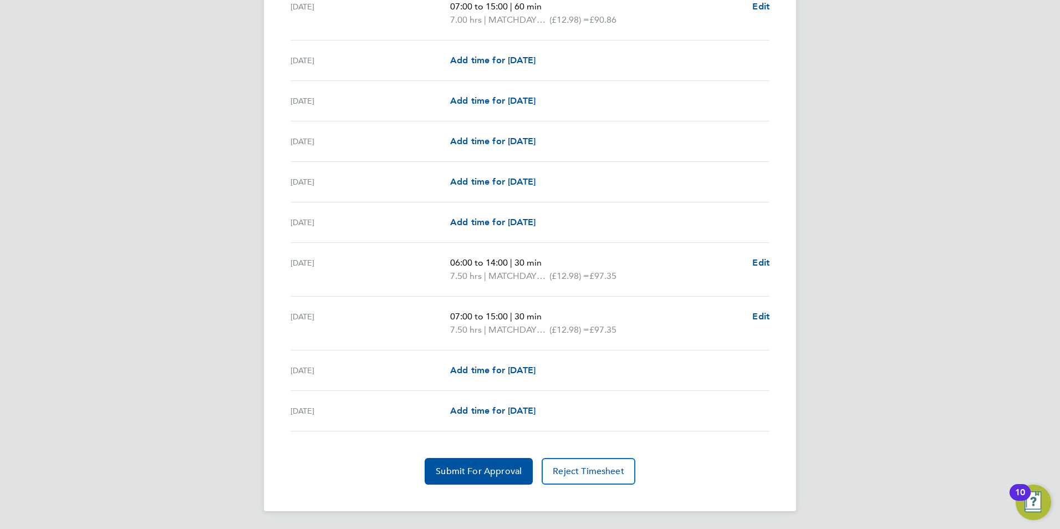
click at [752, 263] on div "06:00 to 14:00 | 30 min 7.50 hrs | MATCHDAY_STADIUM_ASSISTANT (£12.98) = £97.35…" at bounding box center [609, 269] width 319 height 27
click at [759, 264] on span "Edit" at bounding box center [760, 262] width 17 height 11
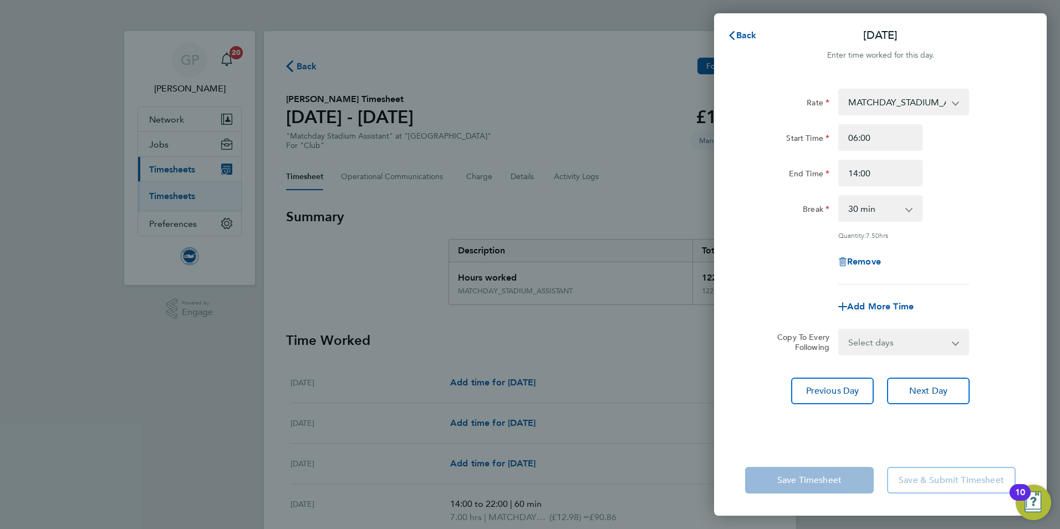
click at [854, 210] on select "0 min 15 min 30 min 45 min 60 min 75 min 90 min" at bounding box center [873, 208] width 69 height 24
select select "60"
click at [839, 196] on select "0 min 15 min 30 min 45 min 60 min 75 min 90 min" at bounding box center [873, 208] width 69 height 24
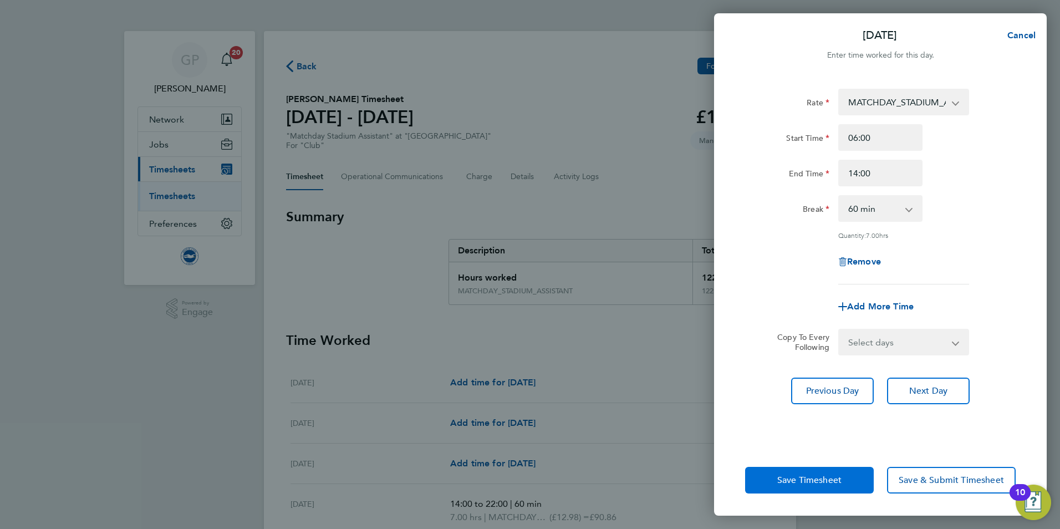
click at [816, 486] on button "Save Timesheet" at bounding box center [809, 480] width 129 height 27
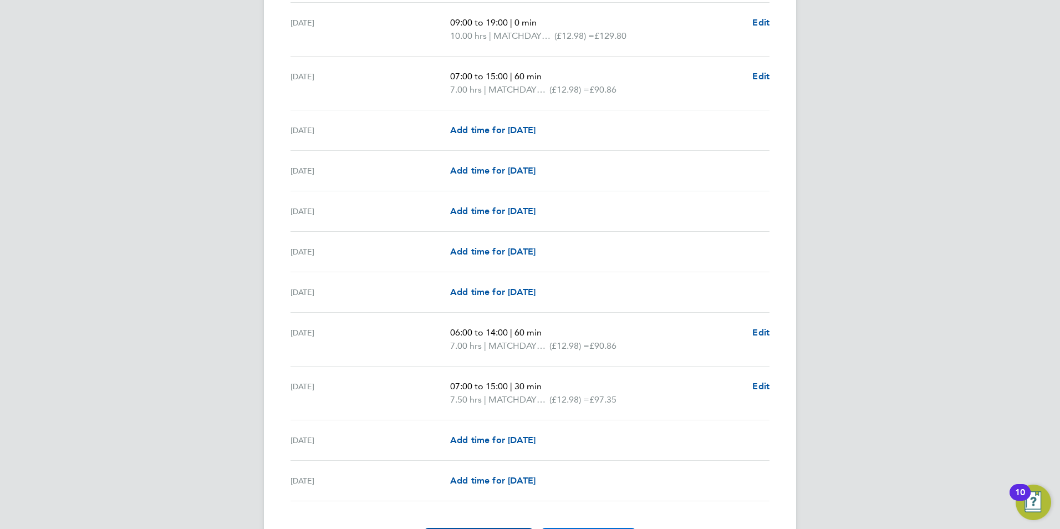
scroll to position [1358, 0]
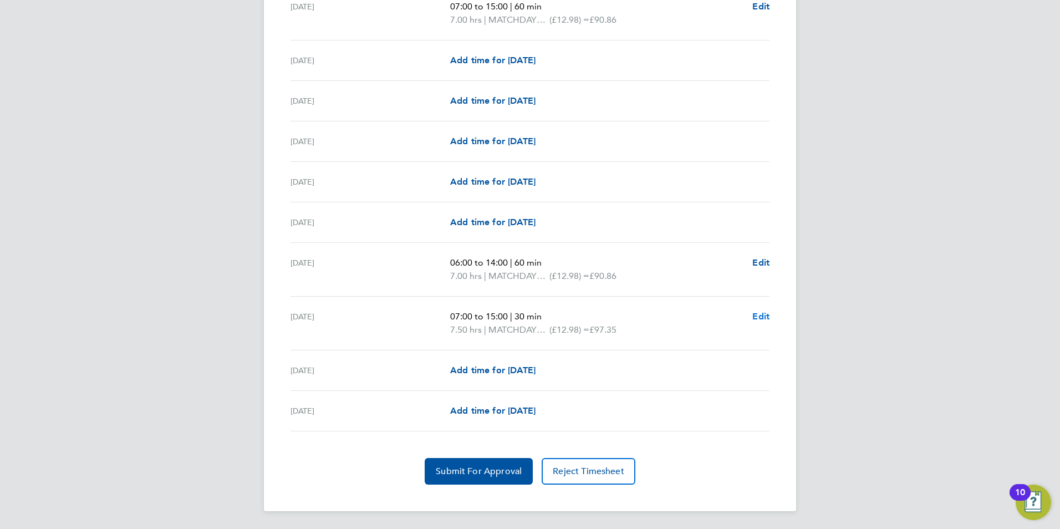
click at [761, 313] on span "Edit" at bounding box center [760, 316] width 17 height 11
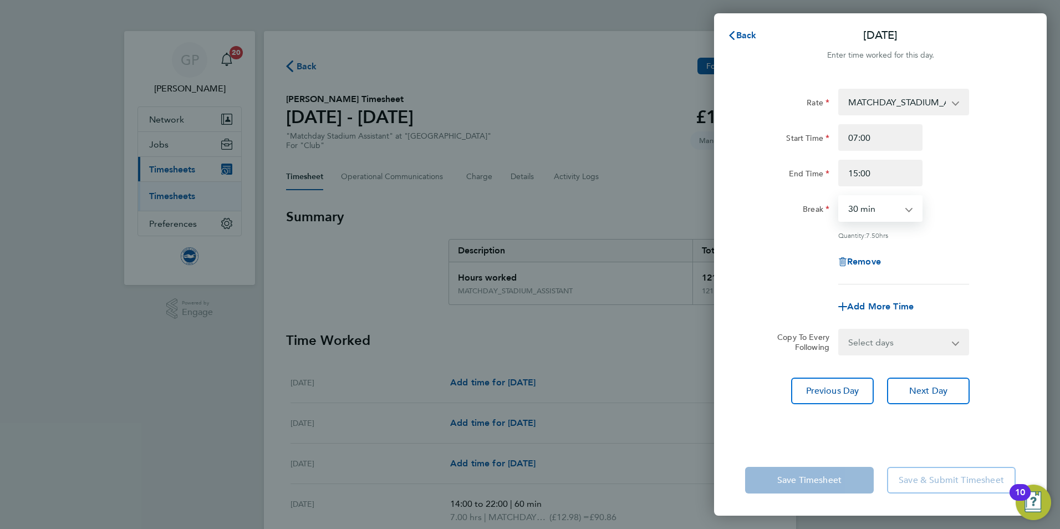
click at [858, 210] on select "0 min 15 min 30 min 45 min 60 min 75 min 90 min" at bounding box center [873, 208] width 69 height 24
select select "60"
click at [839, 196] on select "0 min 15 min 30 min 45 min 60 min 75 min 90 min" at bounding box center [873, 208] width 69 height 24
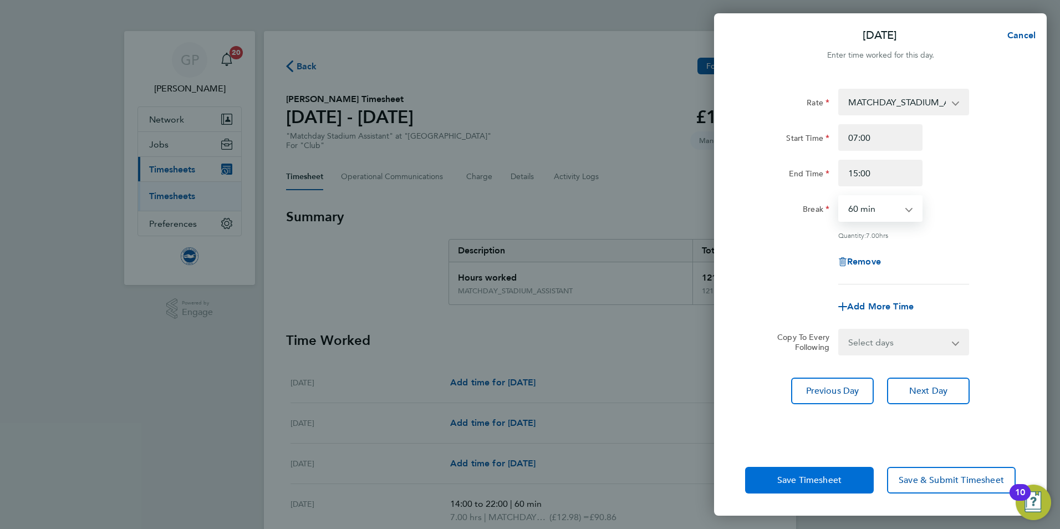
click at [812, 484] on span "Save Timesheet" at bounding box center [809, 479] width 64 height 11
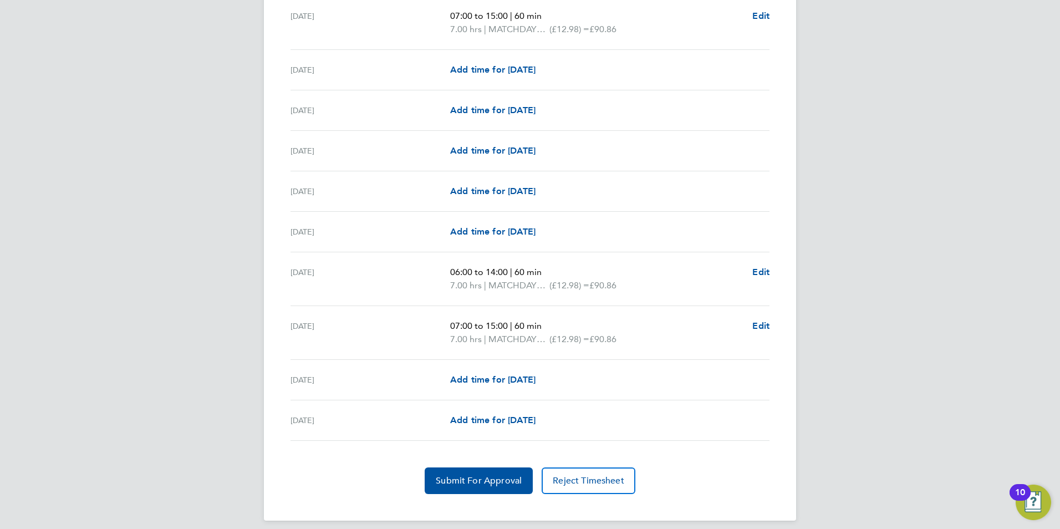
scroll to position [1358, 0]
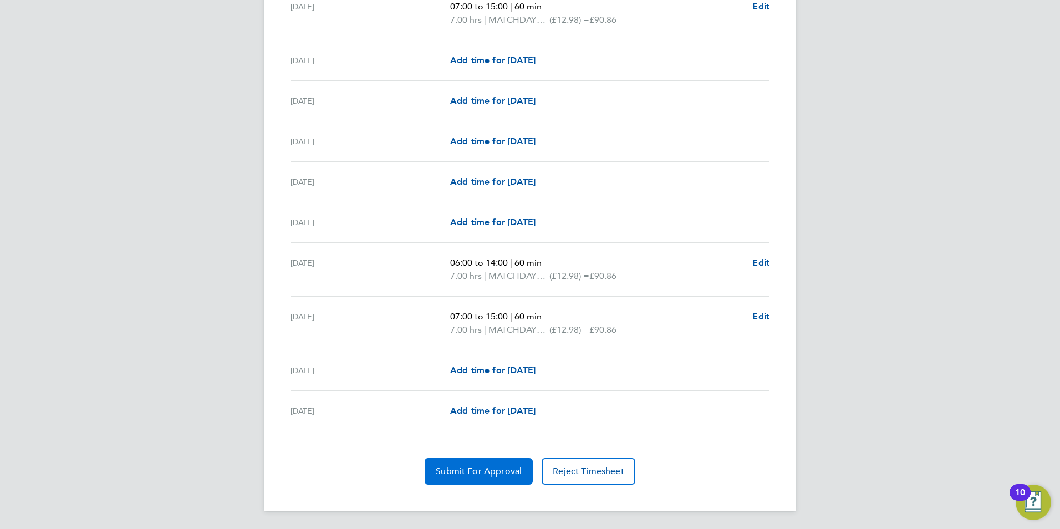
click at [469, 466] on span "Submit For Approval" at bounding box center [479, 471] width 86 height 11
click at [500, 466] on span "Approve Timesheet" at bounding box center [478, 471] width 81 height 11
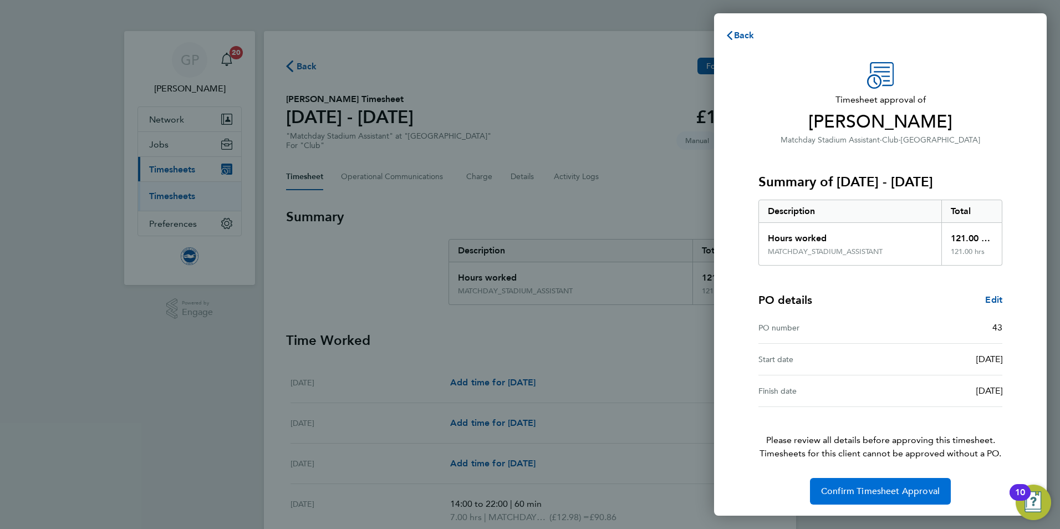
click at [885, 495] on span "Confirm Timesheet Approval" at bounding box center [880, 490] width 119 height 11
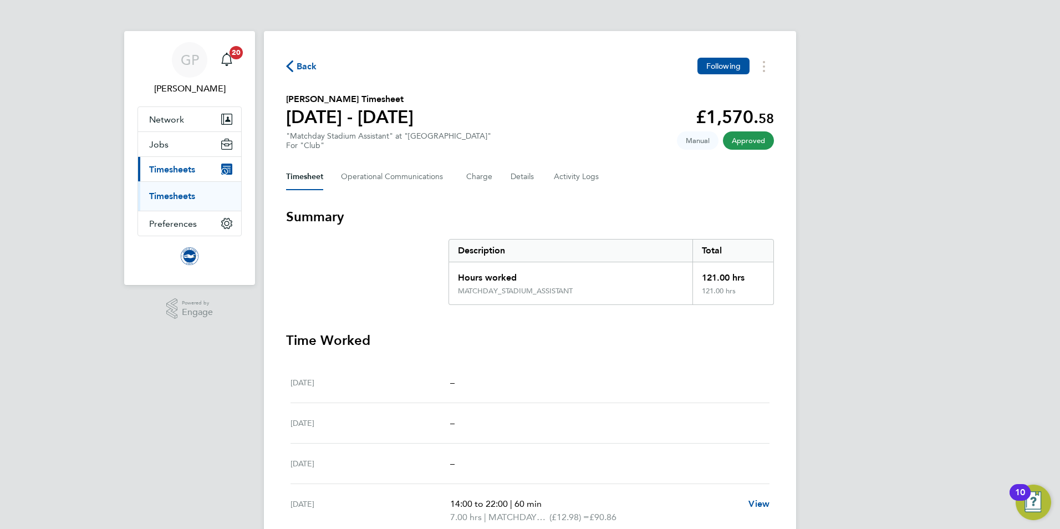
click at [306, 67] on span "Back" at bounding box center [306, 66] width 21 height 13
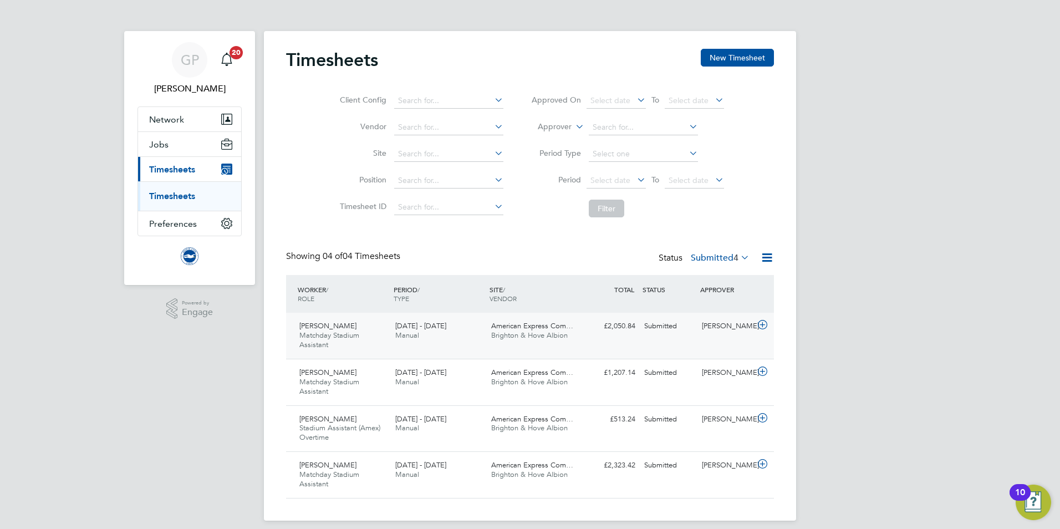
click at [411, 328] on span "[DATE] - [DATE]" at bounding box center [420, 325] width 51 height 9
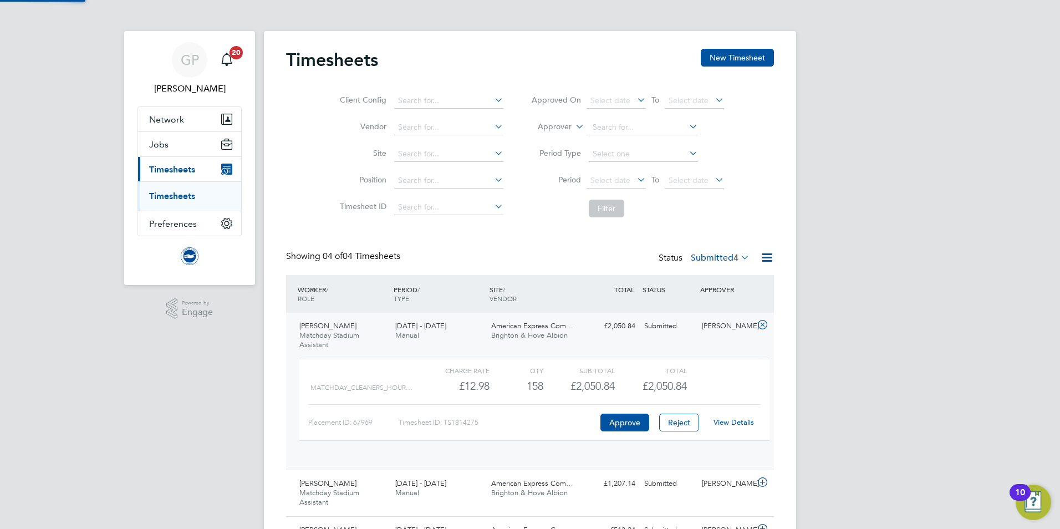
scroll to position [19, 108]
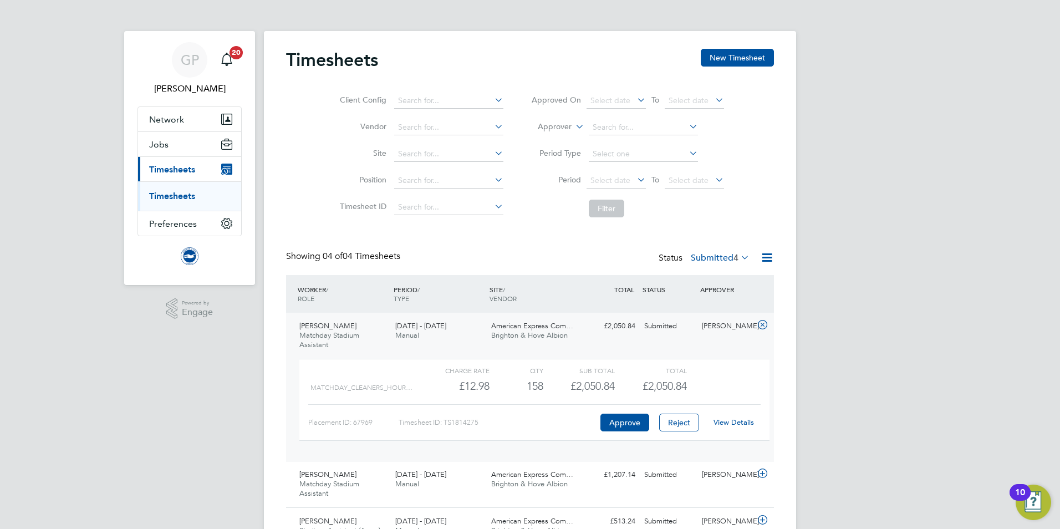
click at [725, 419] on link "View Details" at bounding box center [733, 421] width 40 height 9
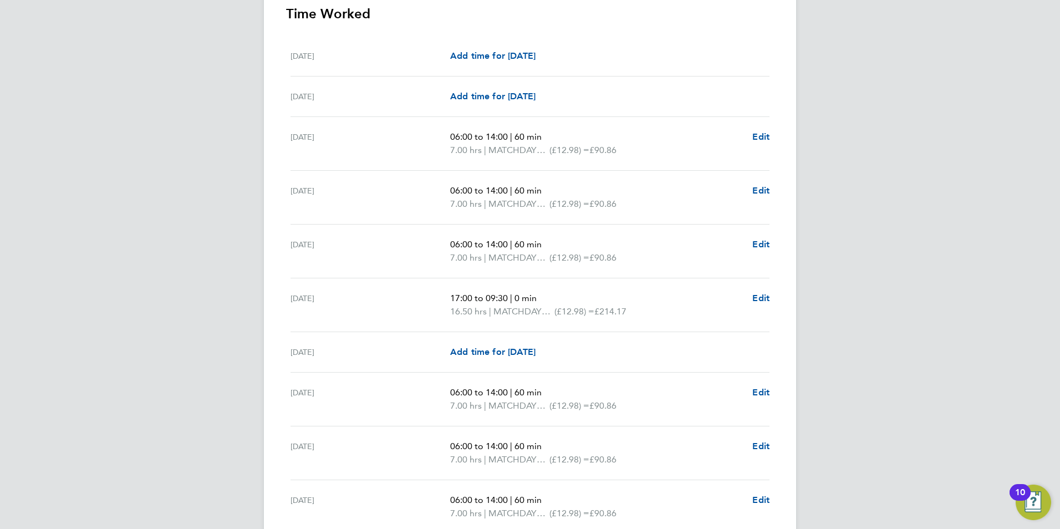
scroll to position [333, 0]
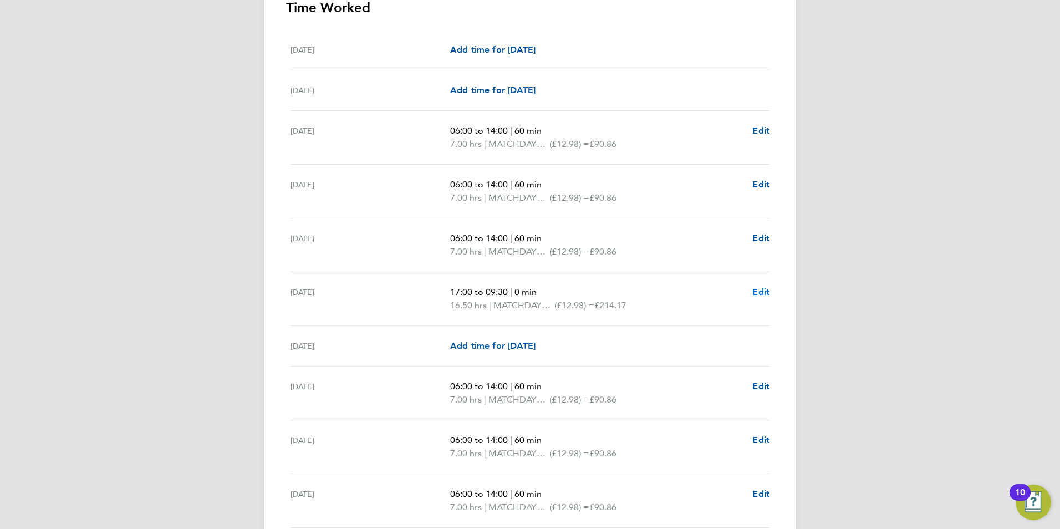
click at [761, 292] on span "Edit" at bounding box center [760, 292] width 17 height 11
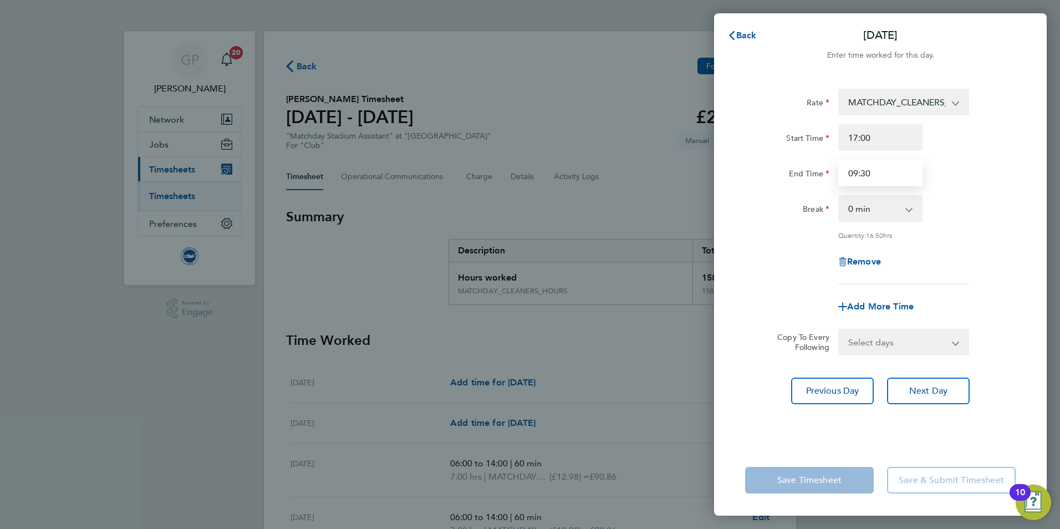
click at [889, 170] on input "09:30" at bounding box center [880, 173] width 84 height 27
click at [855, 173] on input "09:30" at bounding box center [880, 173] width 84 height 27
type input "0"
type input "10:00"
click at [949, 238] on div "Rate MATCHDAY_CLEANERS_HOURS - 12.98 Start Time 17:00 End Time 10:00 Break 0 mi…" at bounding box center [880, 187] width 270 height 196
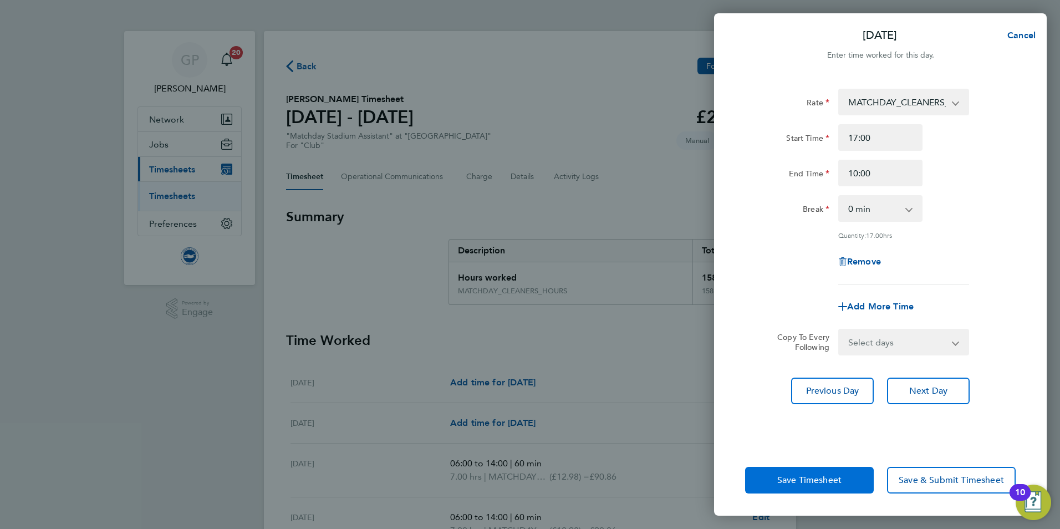
click at [811, 483] on span "Save Timesheet" at bounding box center [809, 479] width 64 height 11
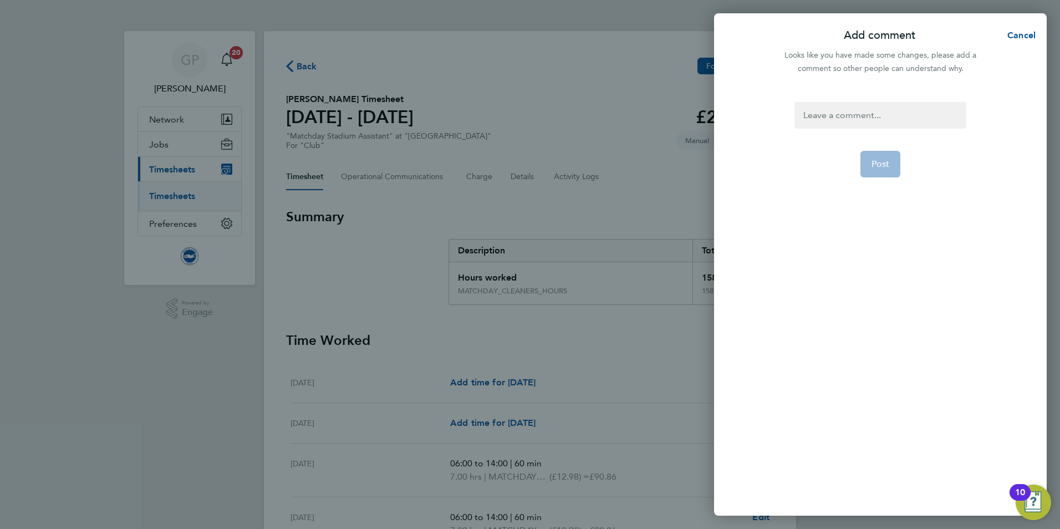
click at [871, 114] on div at bounding box center [879, 115] width 171 height 27
click at [871, 113] on div at bounding box center [879, 115] width 171 height 27
click at [878, 177] on span "Post" at bounding box center [880, 177] width 18 height 11
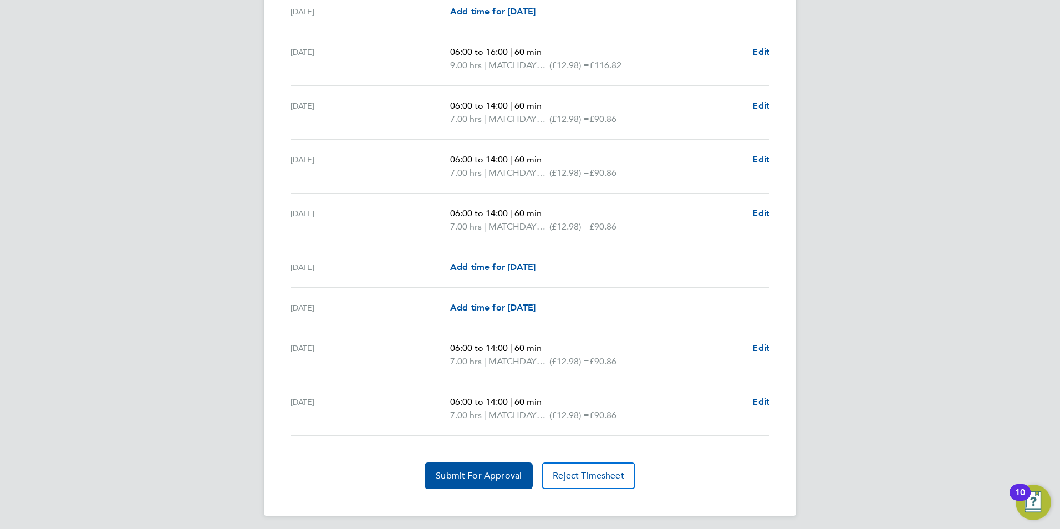
scroll to position [1424, 0]
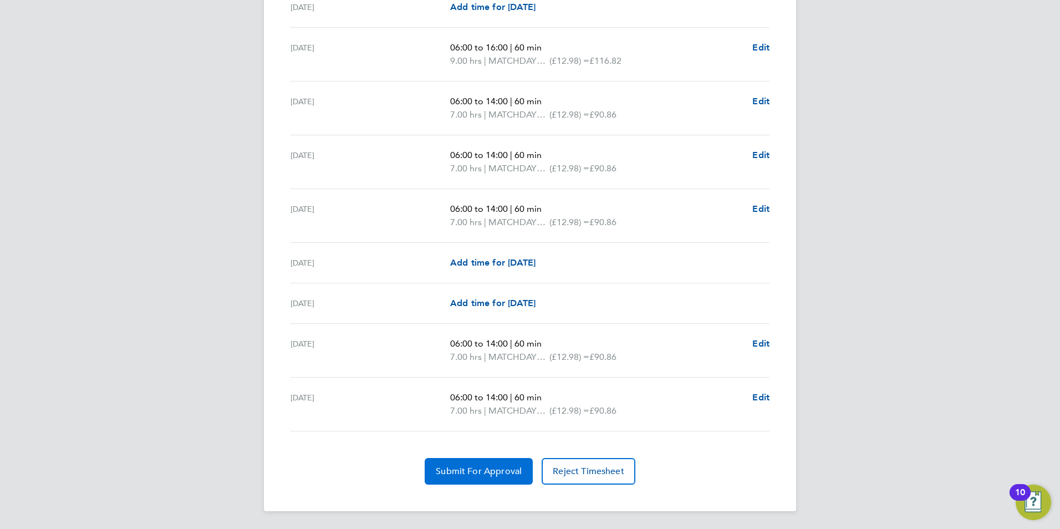
click at [475, 460] on button "Submit For Approval" at bounding box center [479, 471] width 108 height 27
click at [482, 470] on span "Approve Timesheet" at bounding box center [478, 471] width 81 height 11
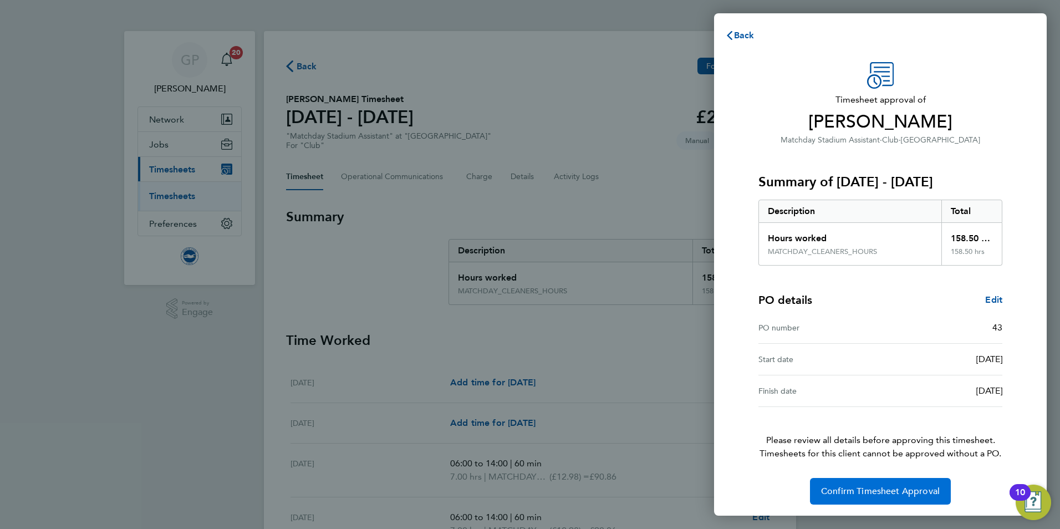
click at [848, 484] on button "Confirm Timesheet Approval" at bounding box center [880, 491] width 141 height 27
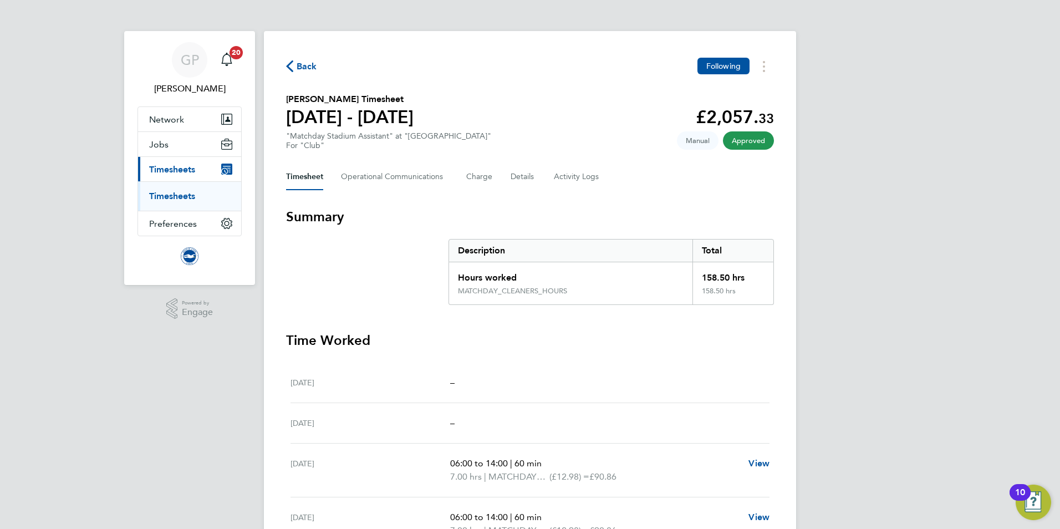
click at [303, 65] on span "Back" at bounding box center [306, 66] width 21 height 13
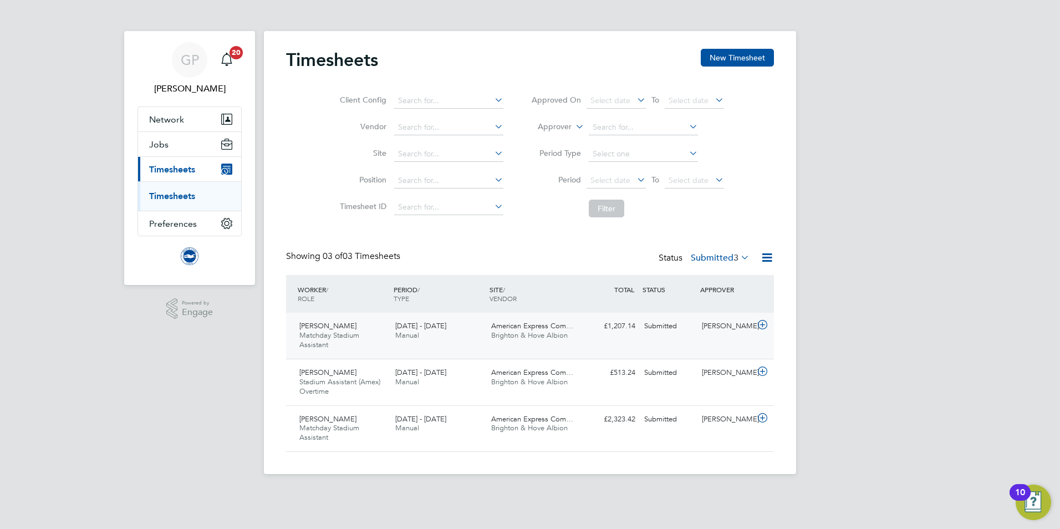
click at [424, 339] on div "1 - 30 Sep 2025 Manual" at bounding box center [439, 331] width 96 height 28
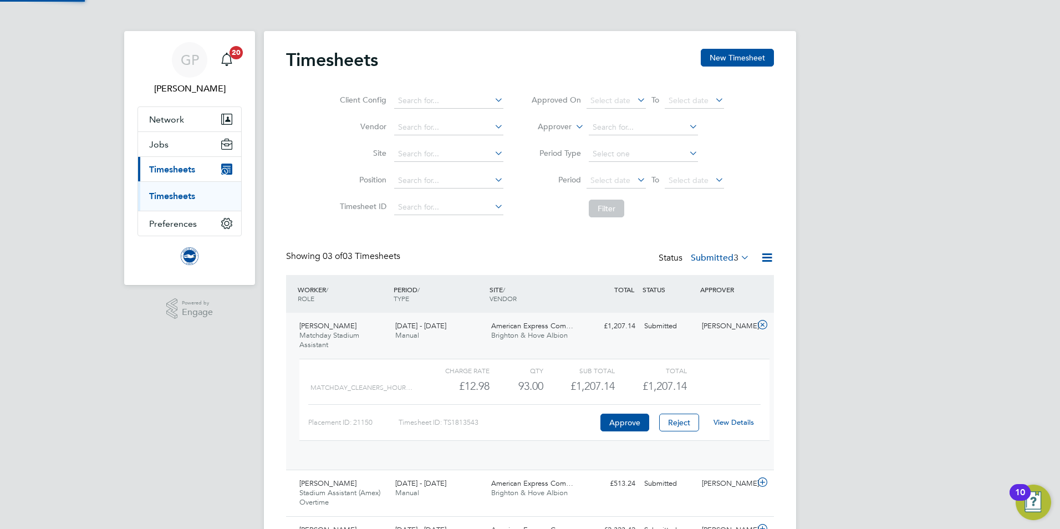
scroll to position [19, 108]
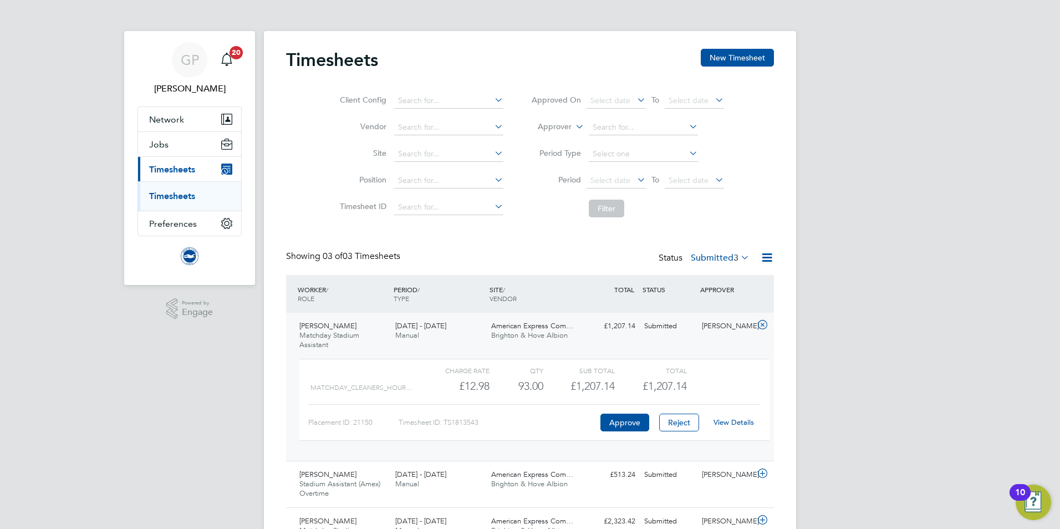
click at [729, 425] on link "View Details" at bounding box center [733, 421] width 40 height 9
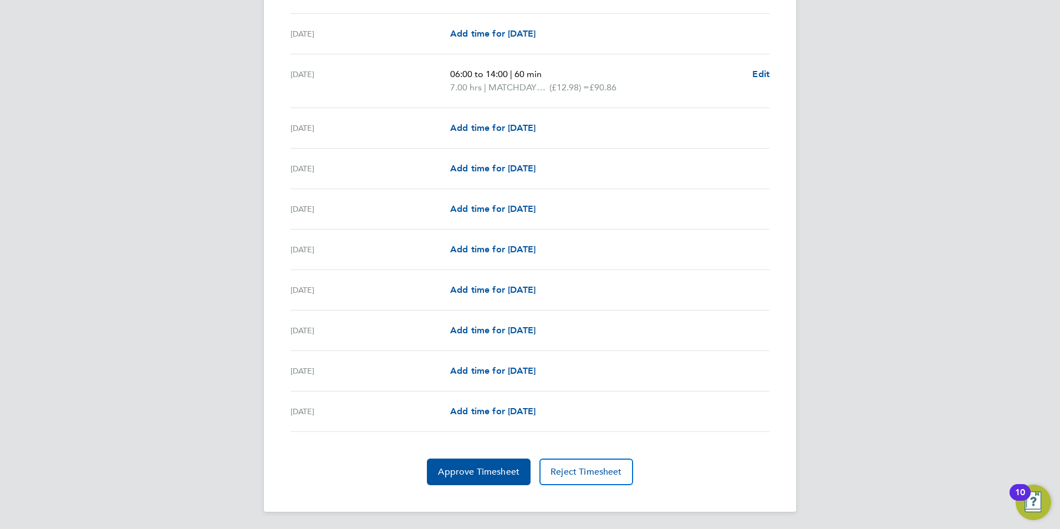
scroll to position [1305, 0]
click at [438, 474] on span "Approve Timesheet" at bounding box center [478, 471] width 81 height 11
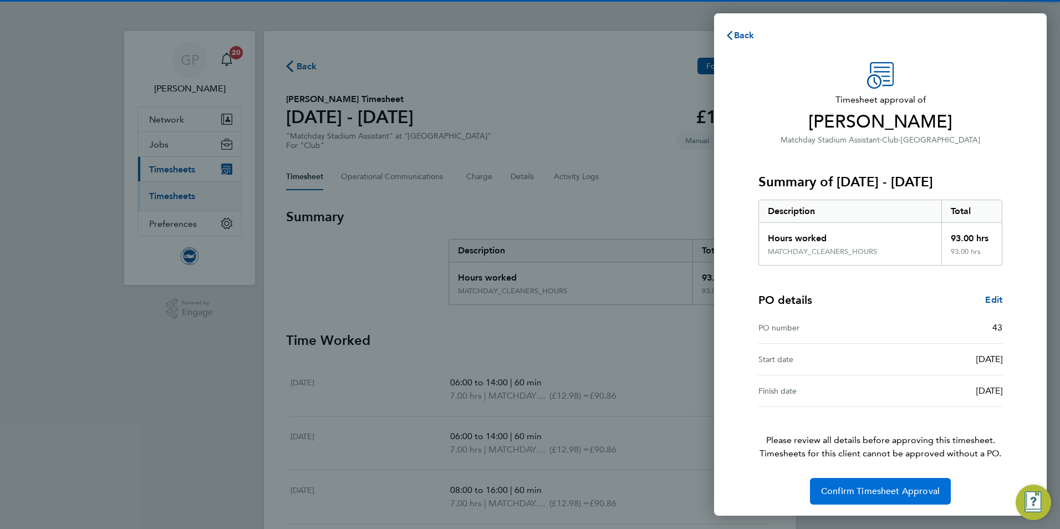
click at [852, 486] on span "Confirm Timesheet Approval" at bounding box center [880, 490] width 119 height 11
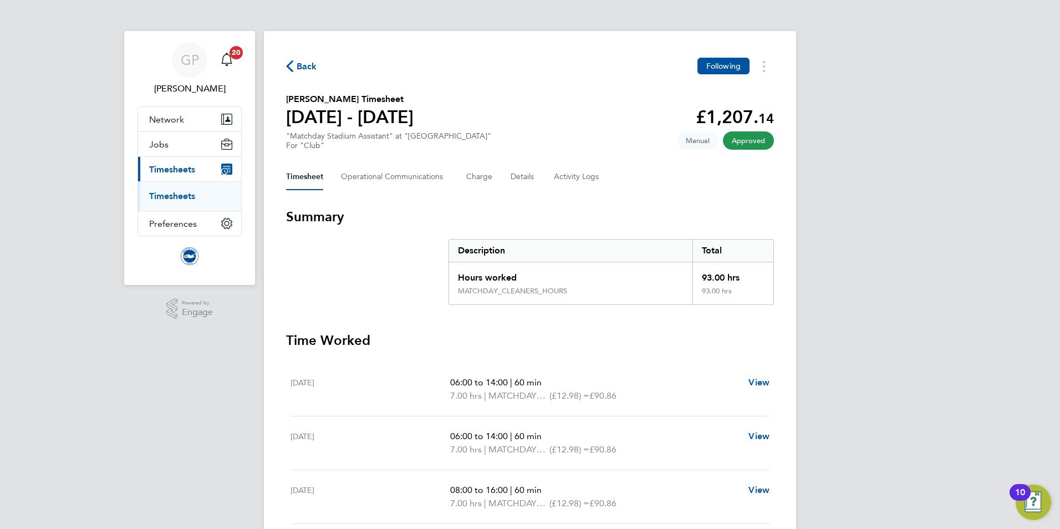
click at [309, 64] on span "Back" at bounding box center [306, 66] width 21 height 13
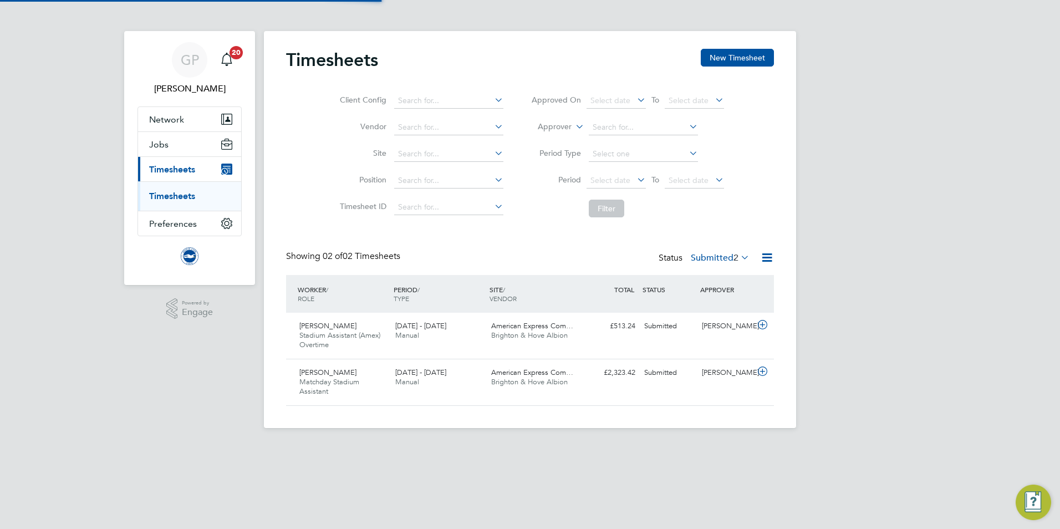
scroll to position [28, 96]
click at [468, 341] on div "1 - 30 Sep 2025 Manual" at bounding box center [439, 331] width 96 height 28
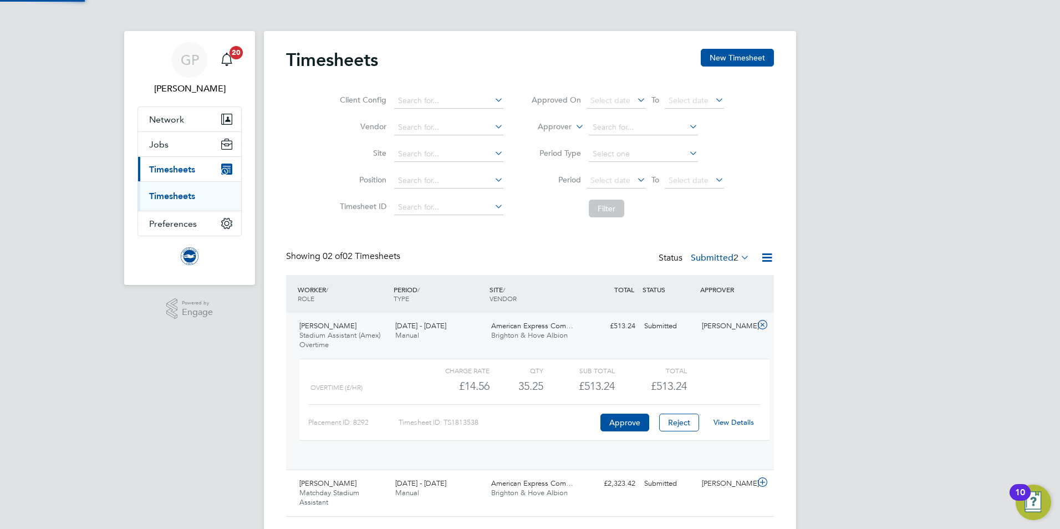
scroll to position [19, 108]
click at [735, 422] on link "View Details" at bounding box center [733, 421] width 40 height 9
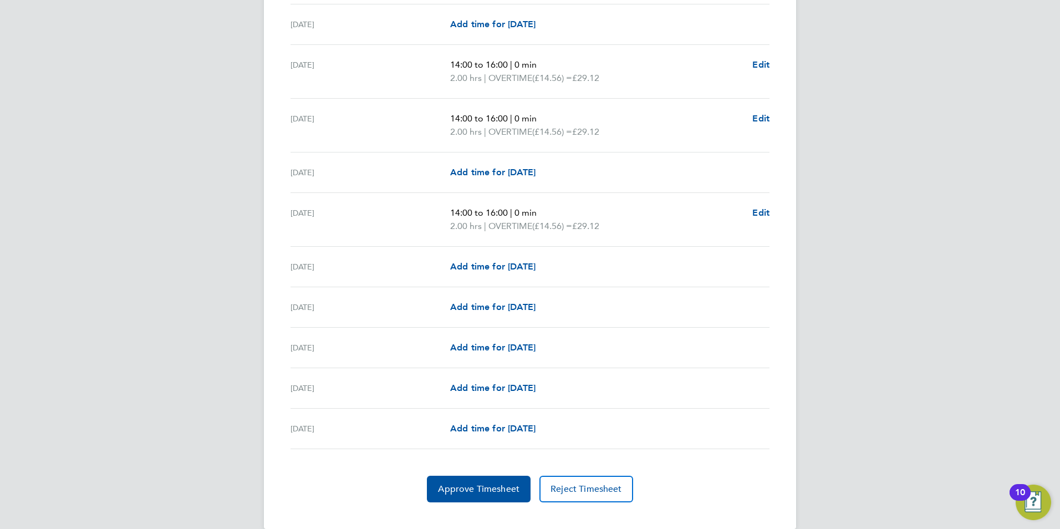
scroll to position [1305, 0]
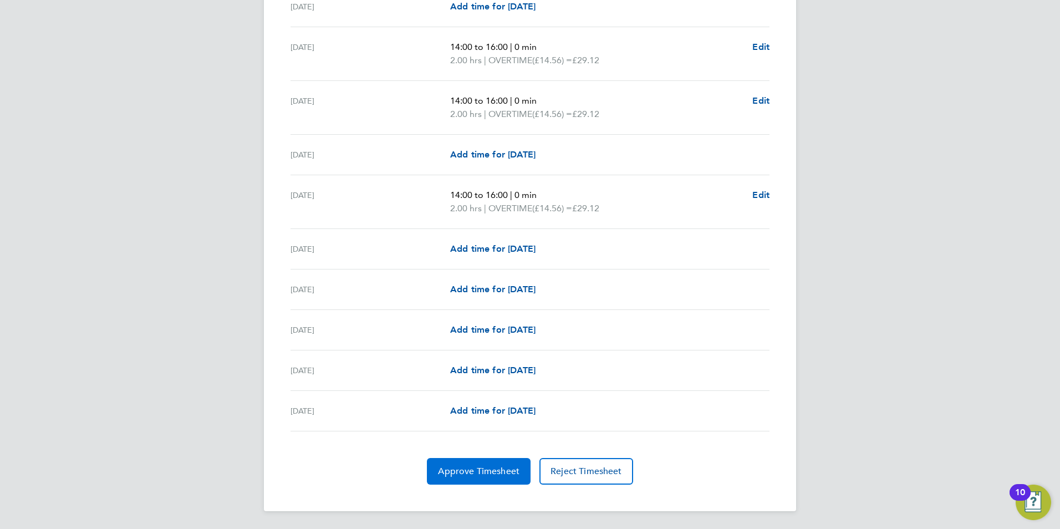
click at [472, 464] on button "Approve Timesheet" at bounding box center [479, 471] width 104 height 27
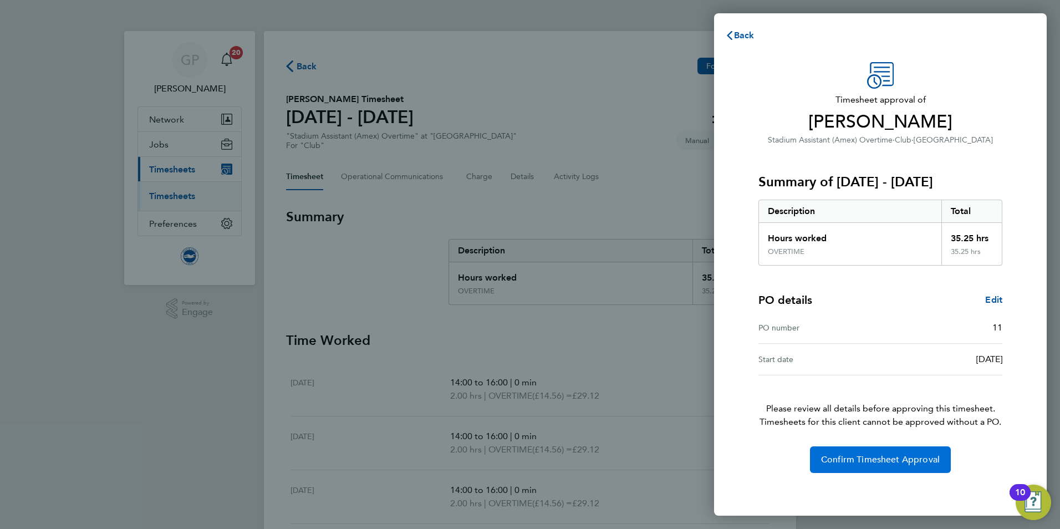
click at [852, 454] on span "Confirm Timesheet Approval" at bounding box center [880, 459] width 119 height 11
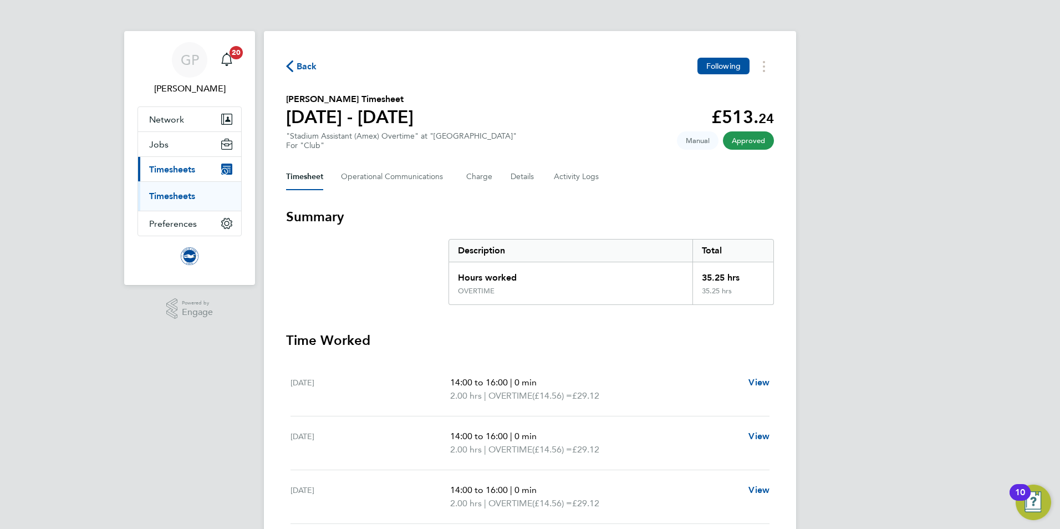
click at [310, 68] on span "Back" at bounding box center [306, 66] width 21 height 13
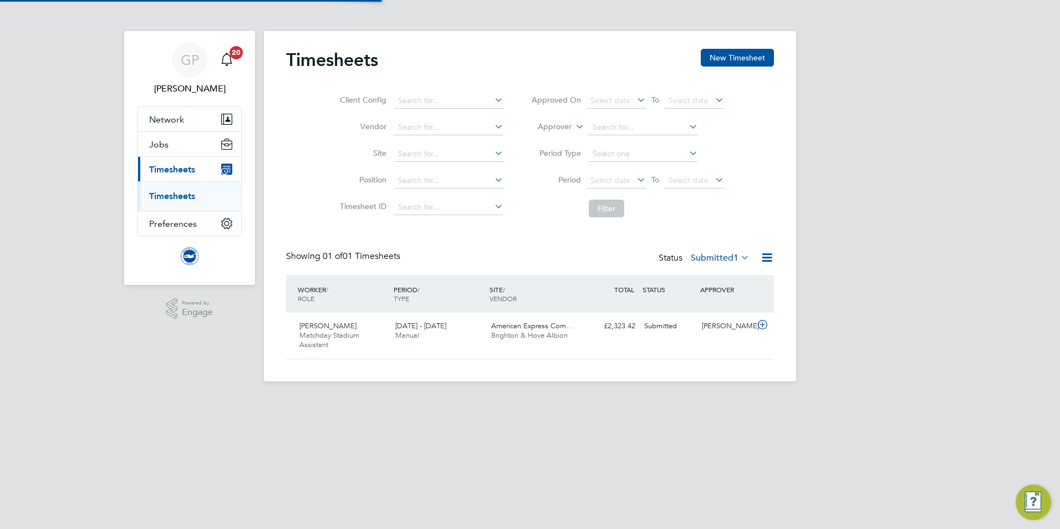
scroll to position [28, 96]
click at [428, 333] on div "[DATE] - [DATE] Manual" at bounding box center [439, 331] width 96 height 28
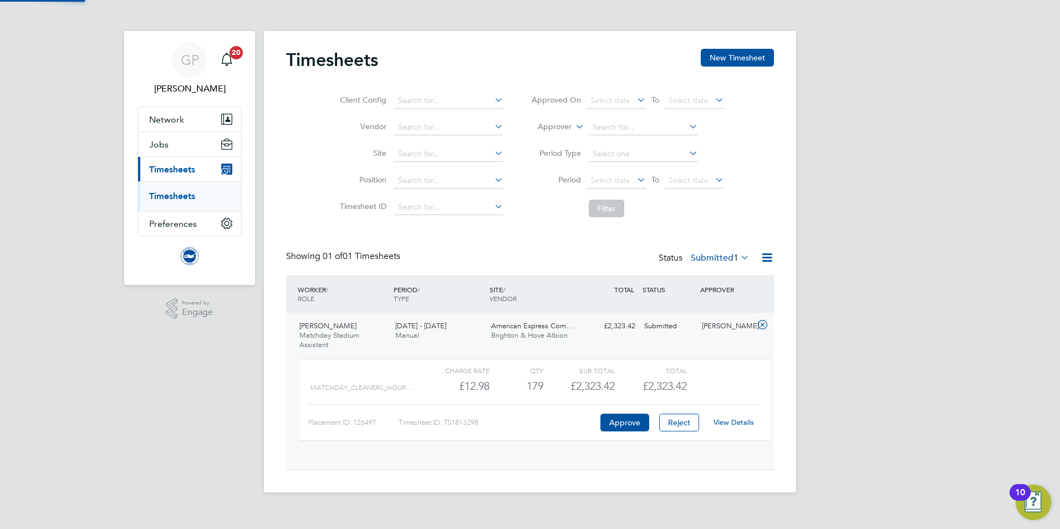
scroll to position [19, 108]
click at [742, 422] on link "View Details" at bounding box center [733, 421] width 40 height 9
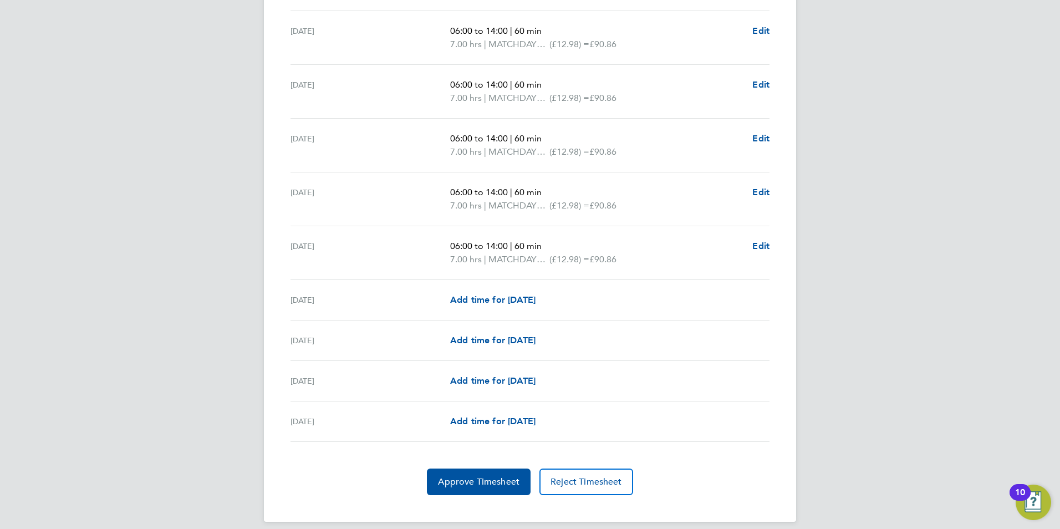
scroll to position [1438, 0]
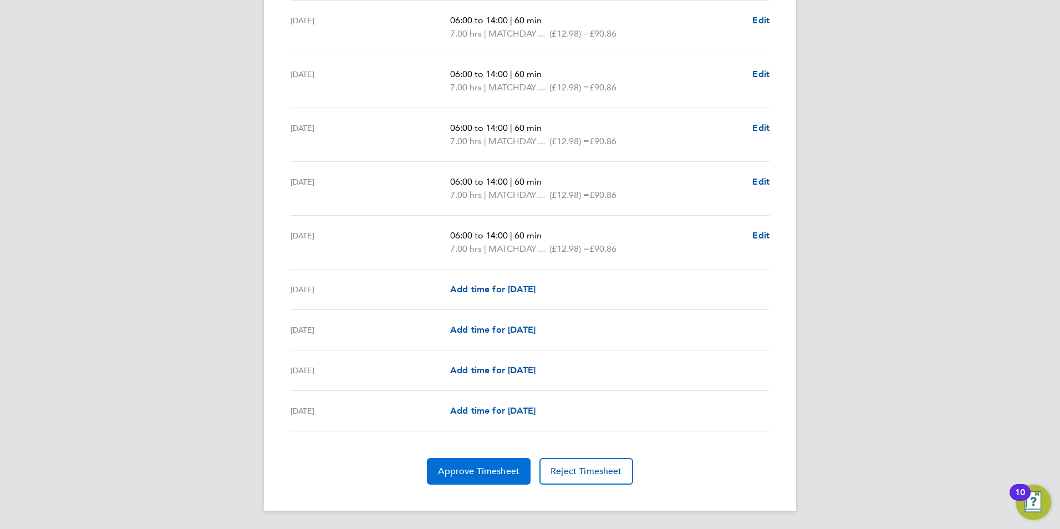
click at [484, 469] on span "Approve Timesheet" at bounding box center [478, 471] width 81 height 11
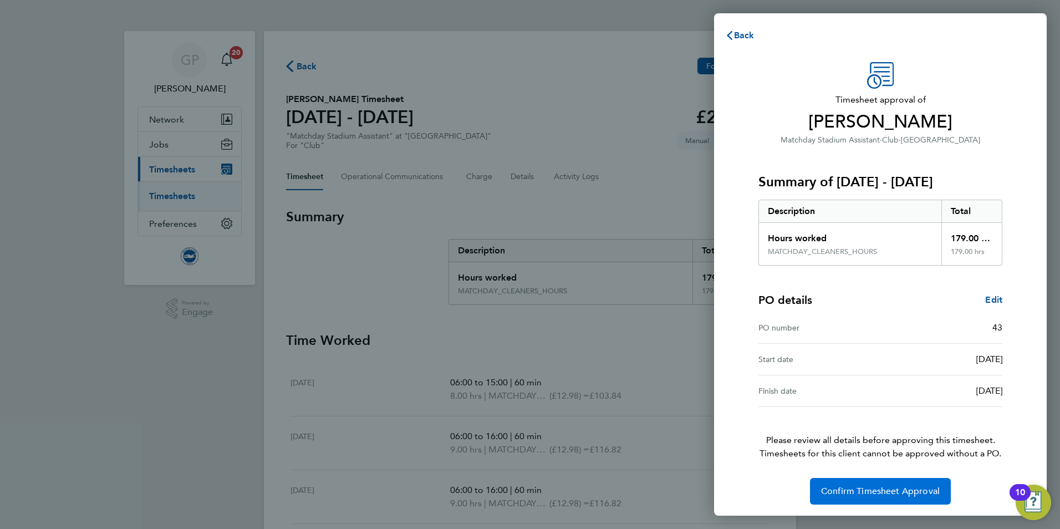
click at [881, 485] on button "Confirm Timesheet Approval" at bounding box center [880, 491] width 141 height 27
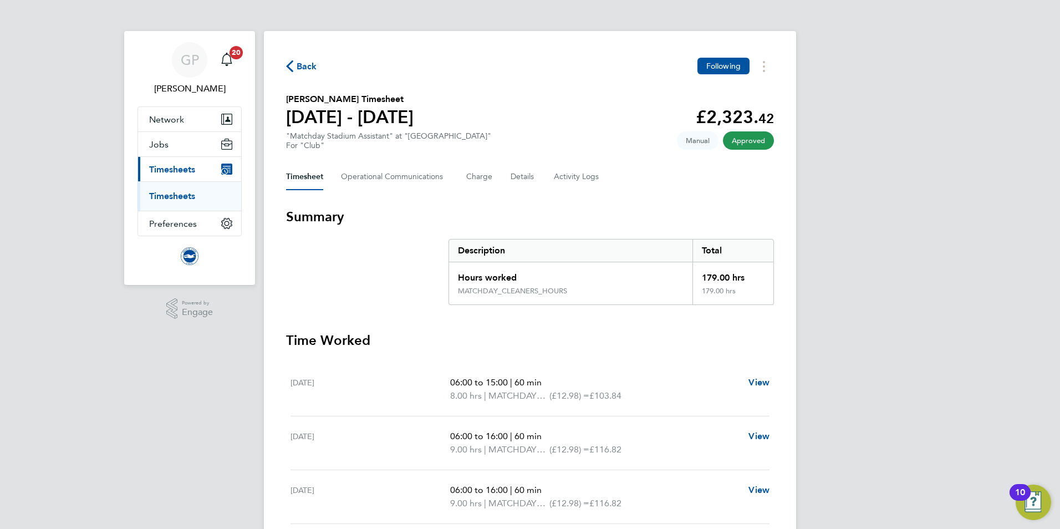
click at [309, 65] on span "Back" at bounding box center [306, 66] width 21 height 13
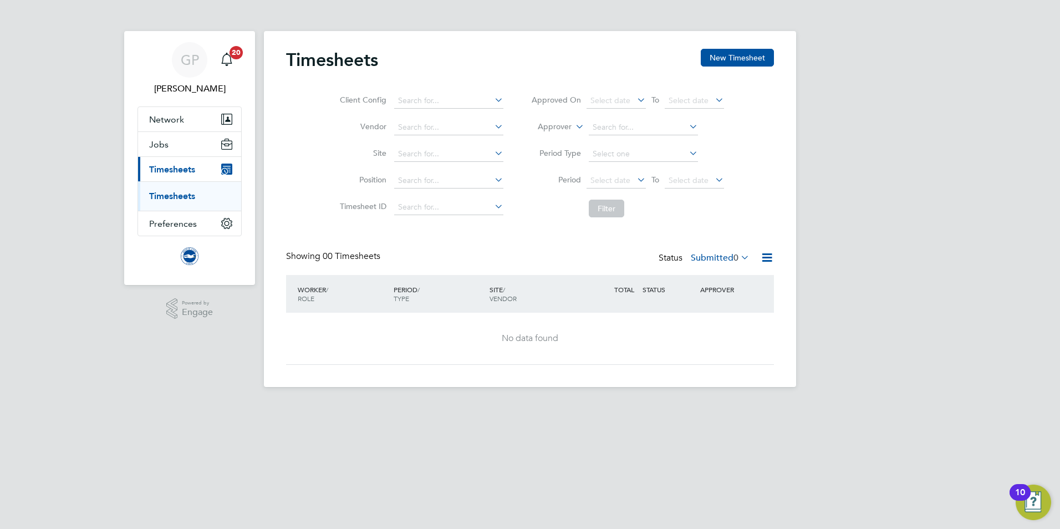
click at [738, 257] on icon at bounding box center [738, 257] width 0 height 16
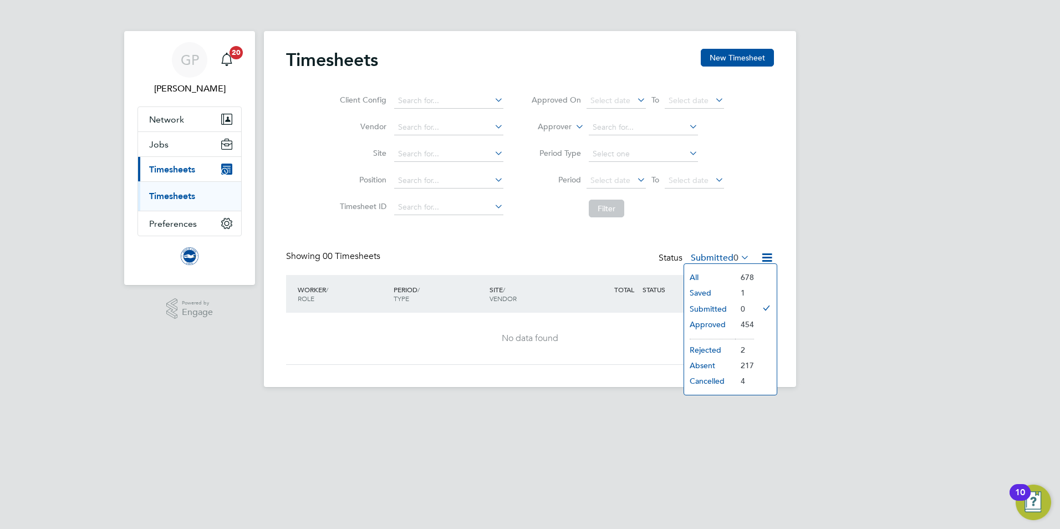
click at [712, 290] on li "Saved" at bounding box center [709, 293] width 51 height 16
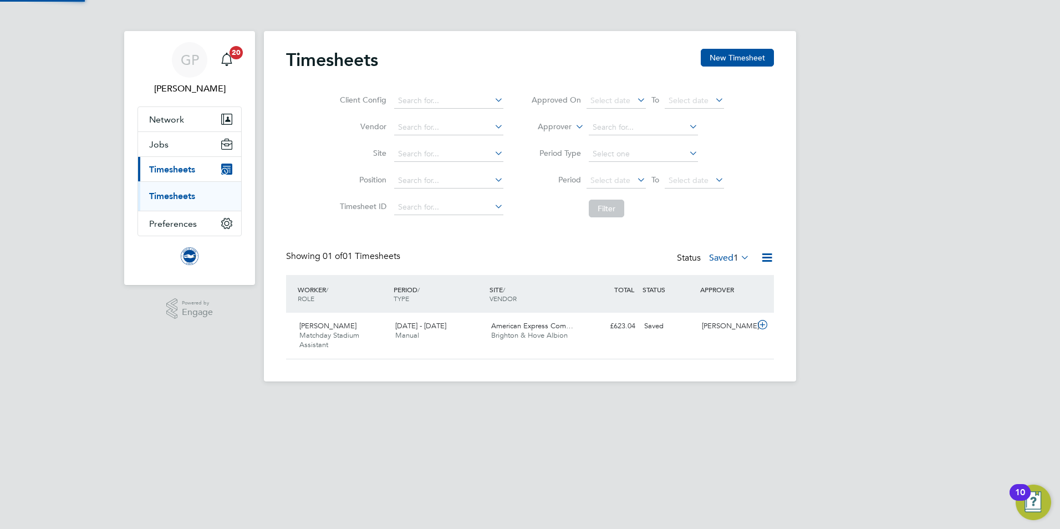
scroll to position [28, 96]
